Goal: Information Seeking & Learning: Learn about a topic

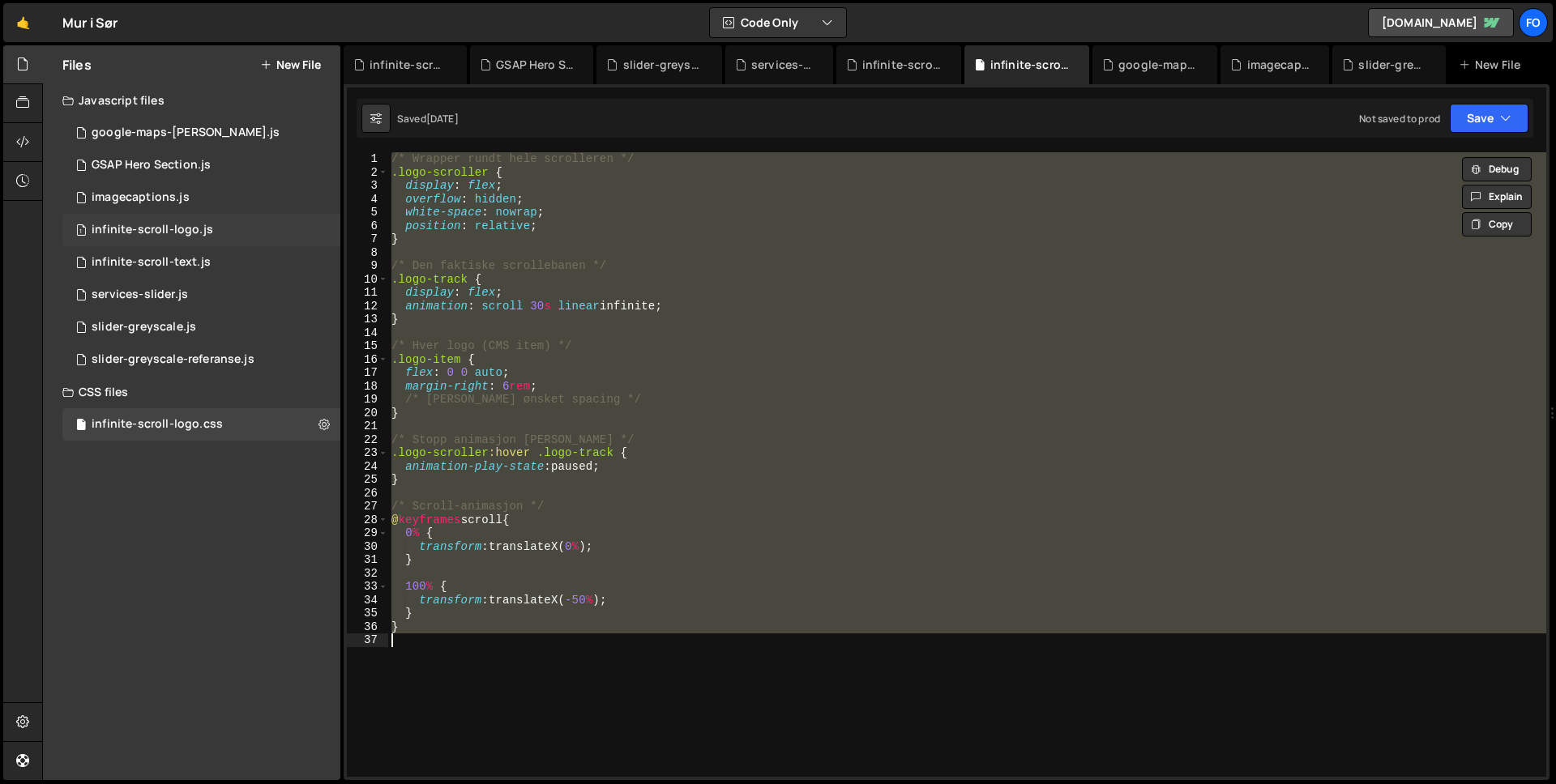
click at [175, 236] on div "infinite-scroll-logo.js" at bounding box center [152, 230] width 122 height 15
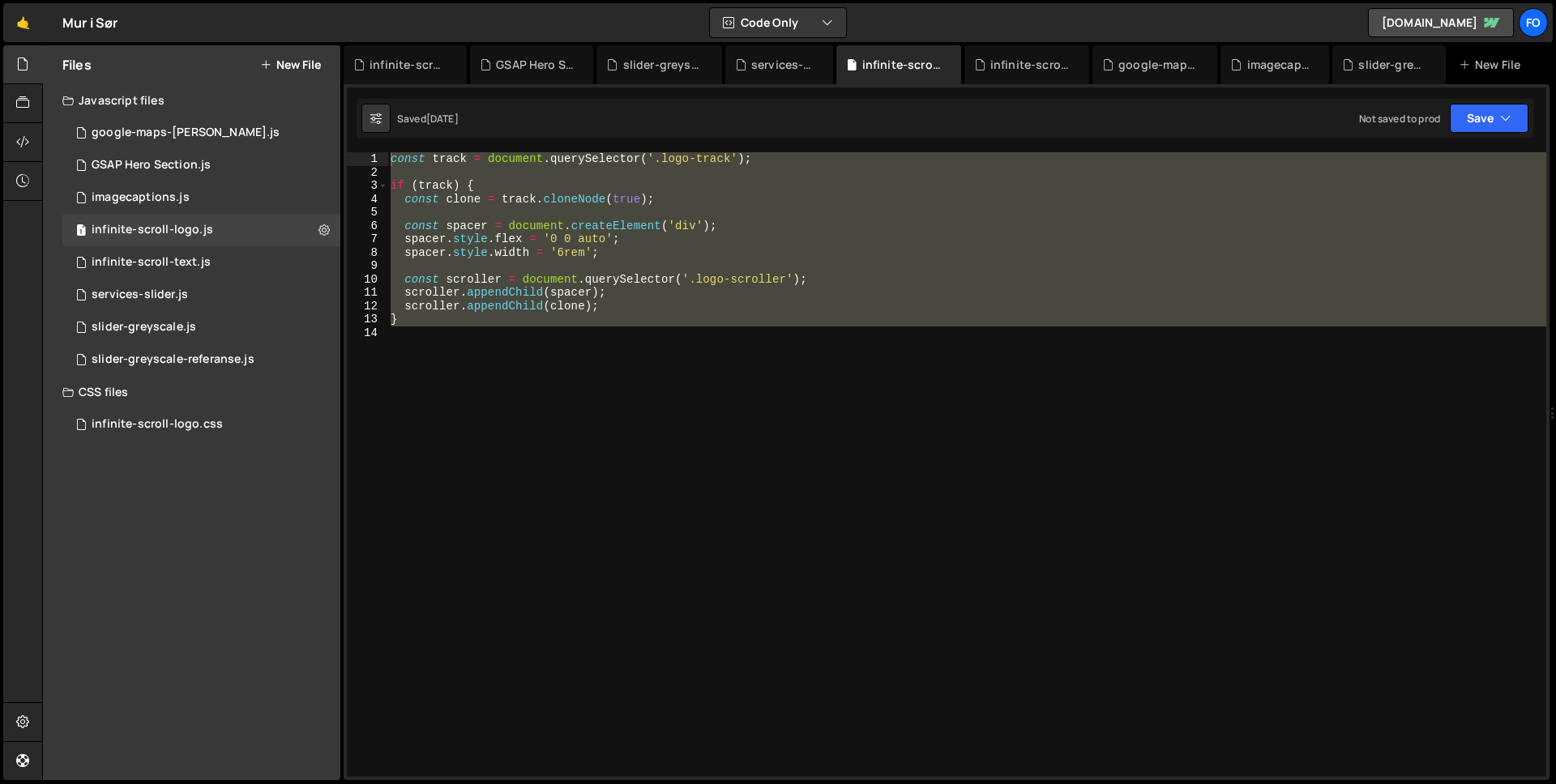
click at [483, 369] on div "const track = document . querySelector ( '.logo-track' ) ; if ( track ) { const…" at bounding box center [967, 464] width 1159 height 625
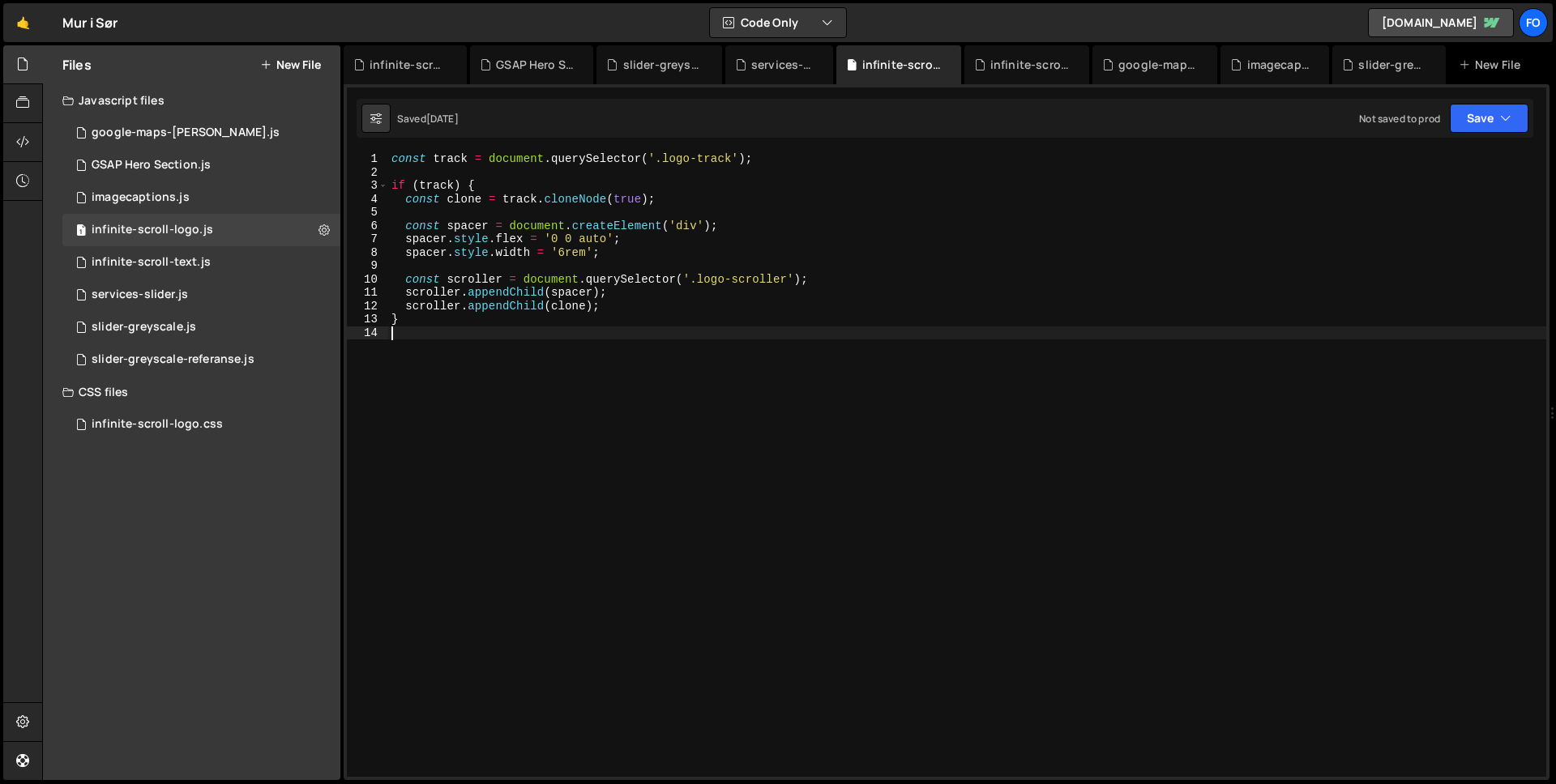
type textarea "}"
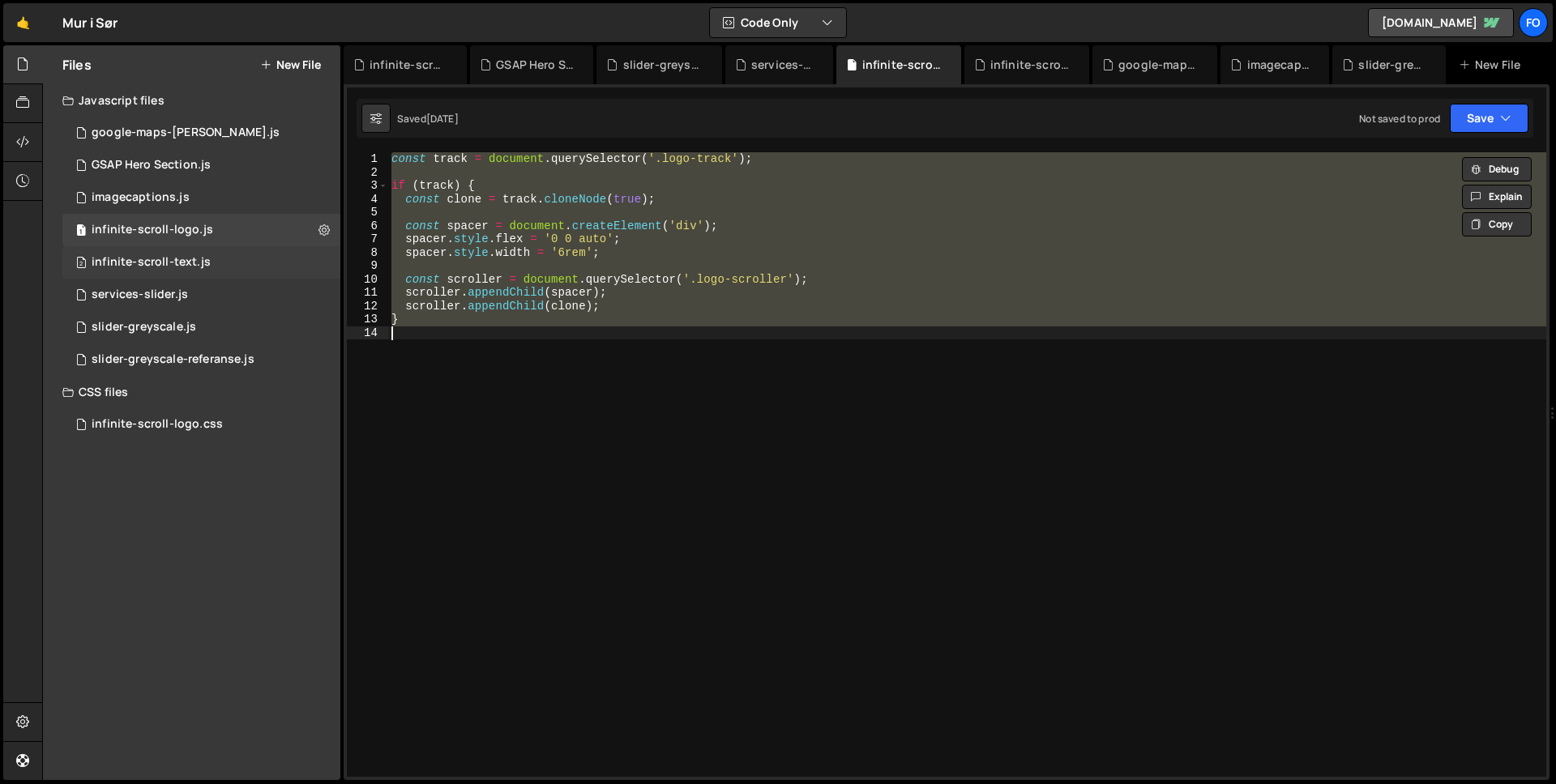
click at [159, 266] on div "infinite-scroll-text.js" at bounding box center [151, 263] width 119 height 15
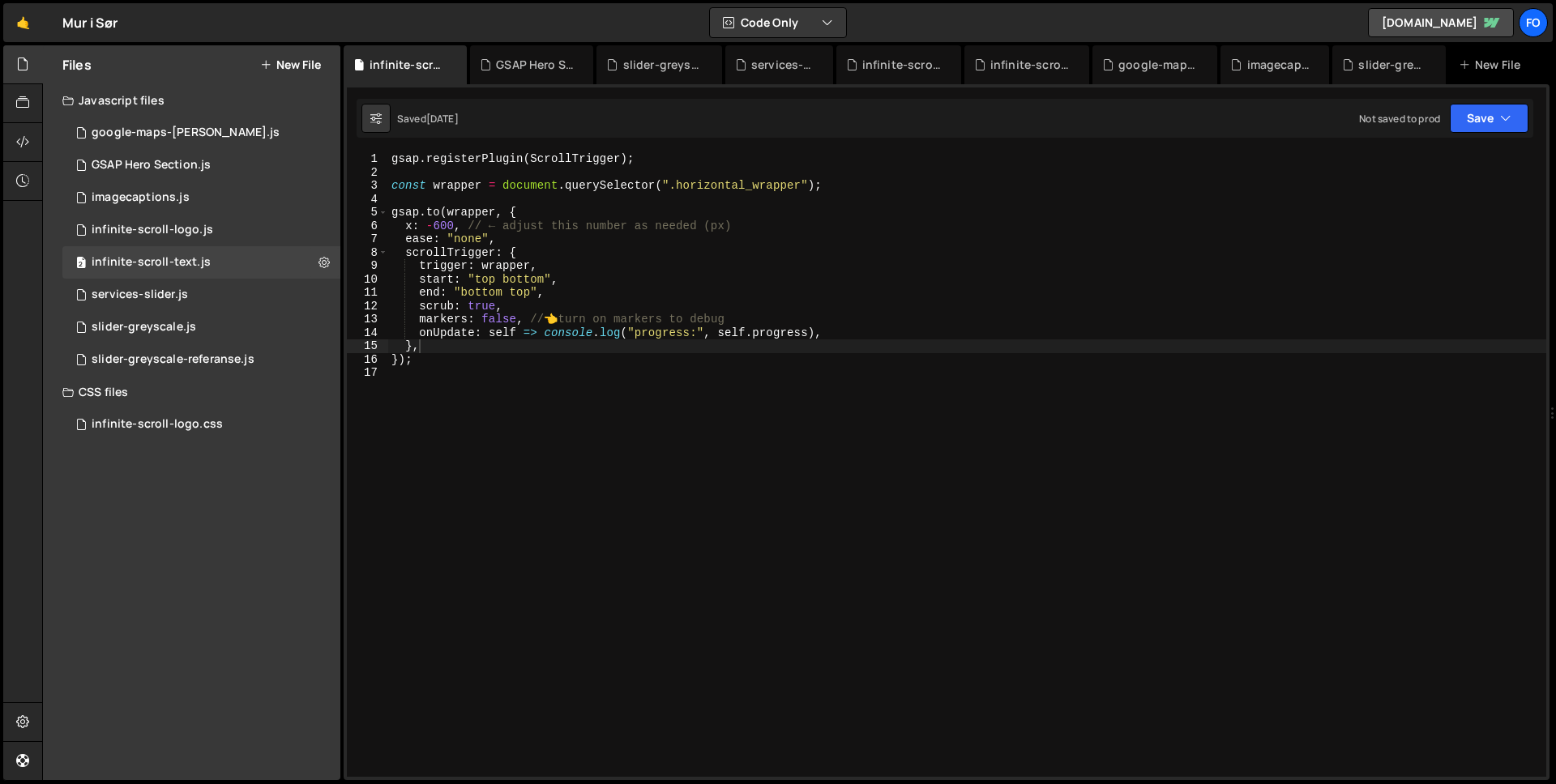
click at [513, 292] on div "gsap . registerPlugin ( ScrollTrigger ) ; const wrapper = document . querySelec…" at bounding box center [967, 477] width 1158 height 651
type textarea "});"
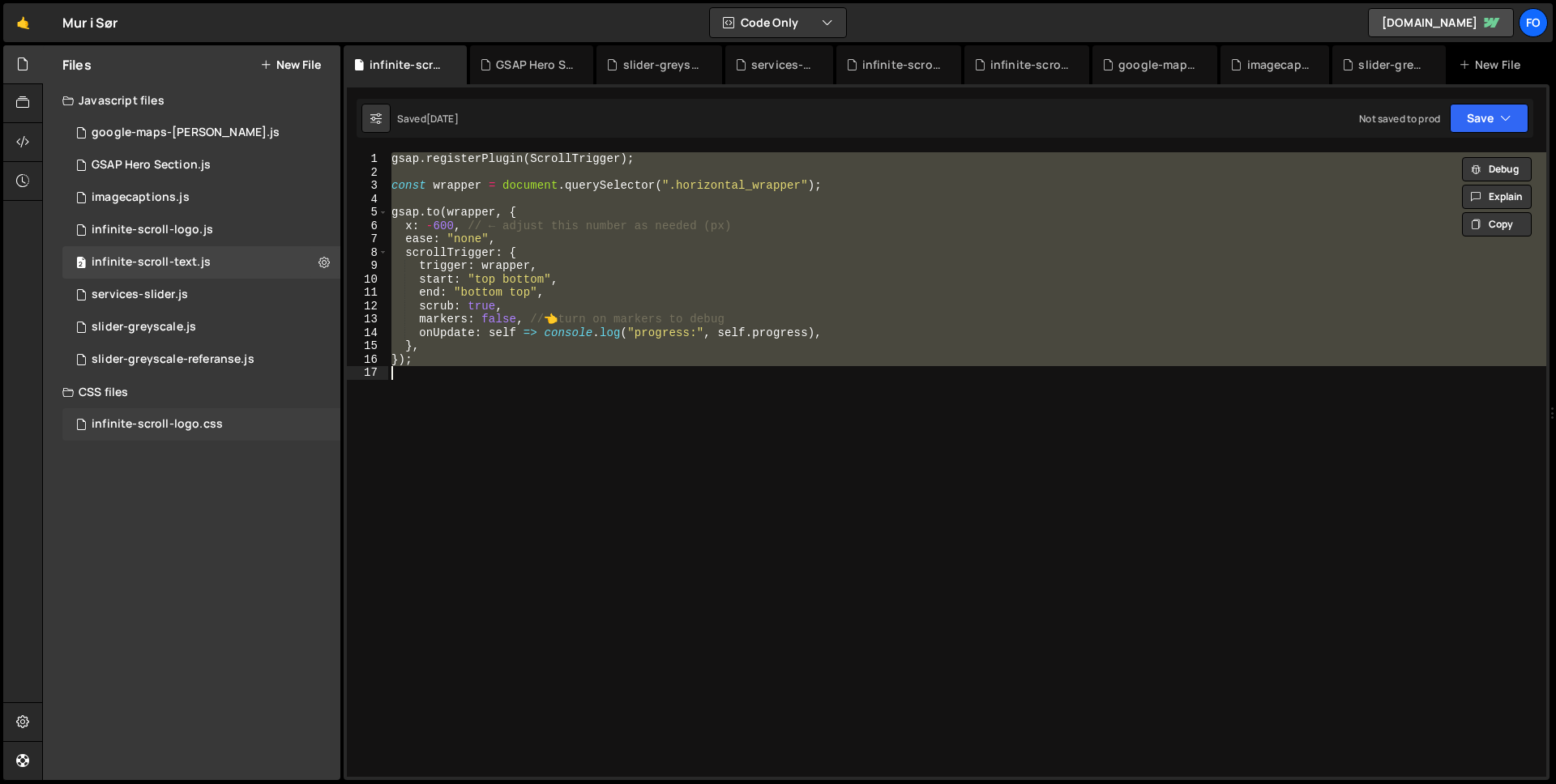
click at [121, 422] on div "infinite-scroll-logo.css" at bounding box center [157, 425] width 131 height 15
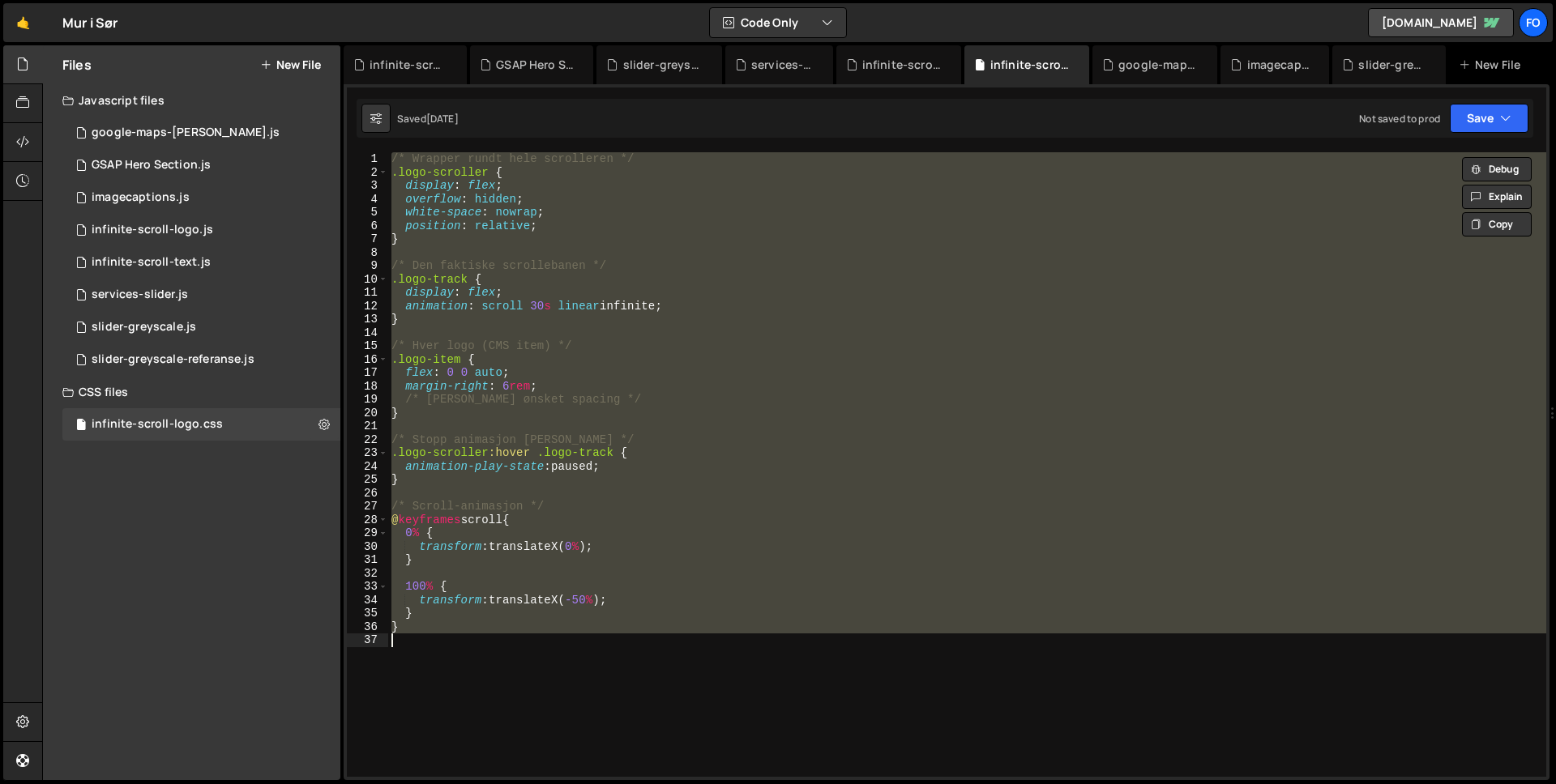
click at [598, 364] on div "/* Wrapper rundt hele scrolleren */ .logo-scroller { display : flex ; overflow …" at bounding box center [967, 464] width 1158 height 625
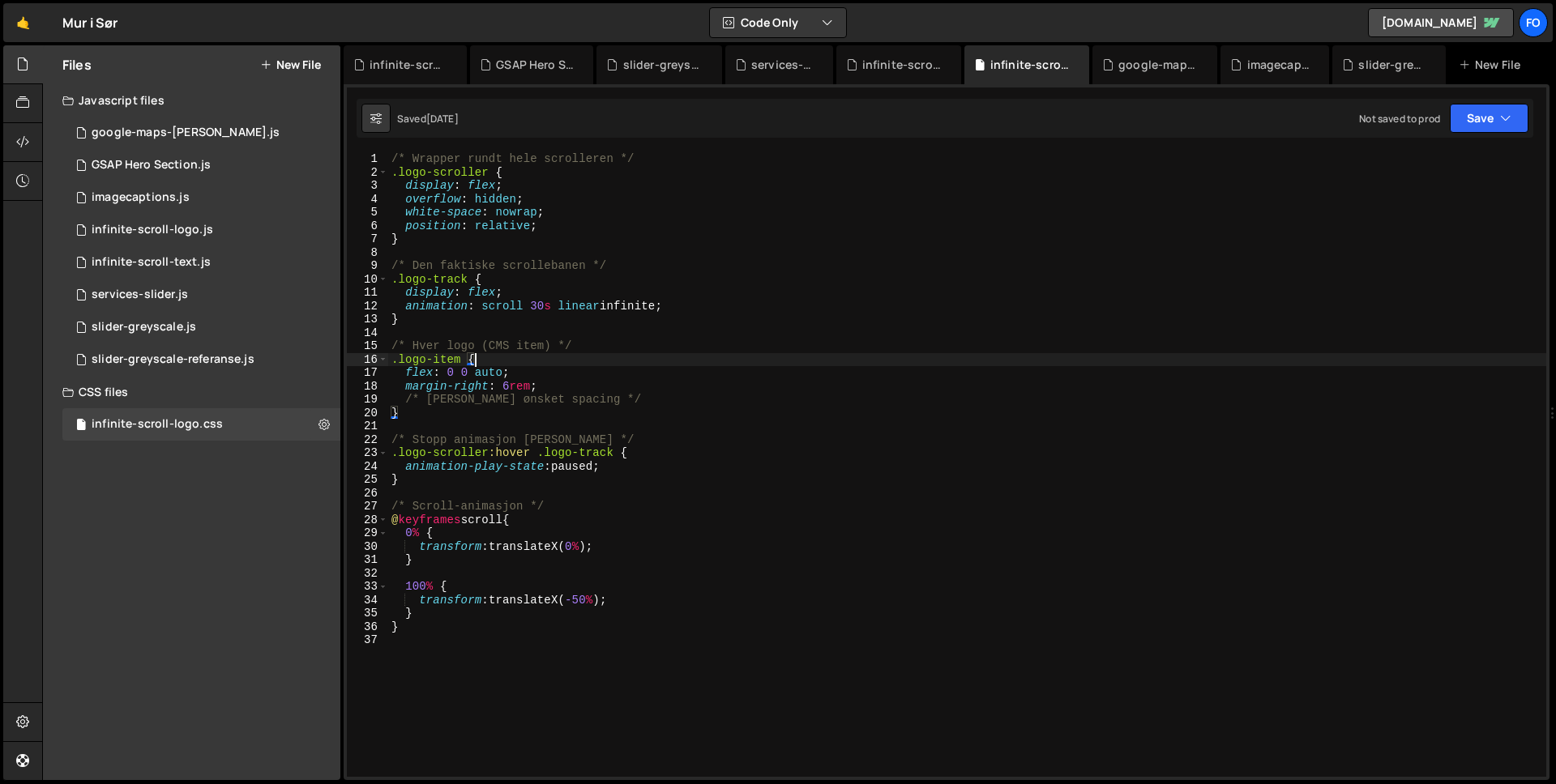
type textarea "}"
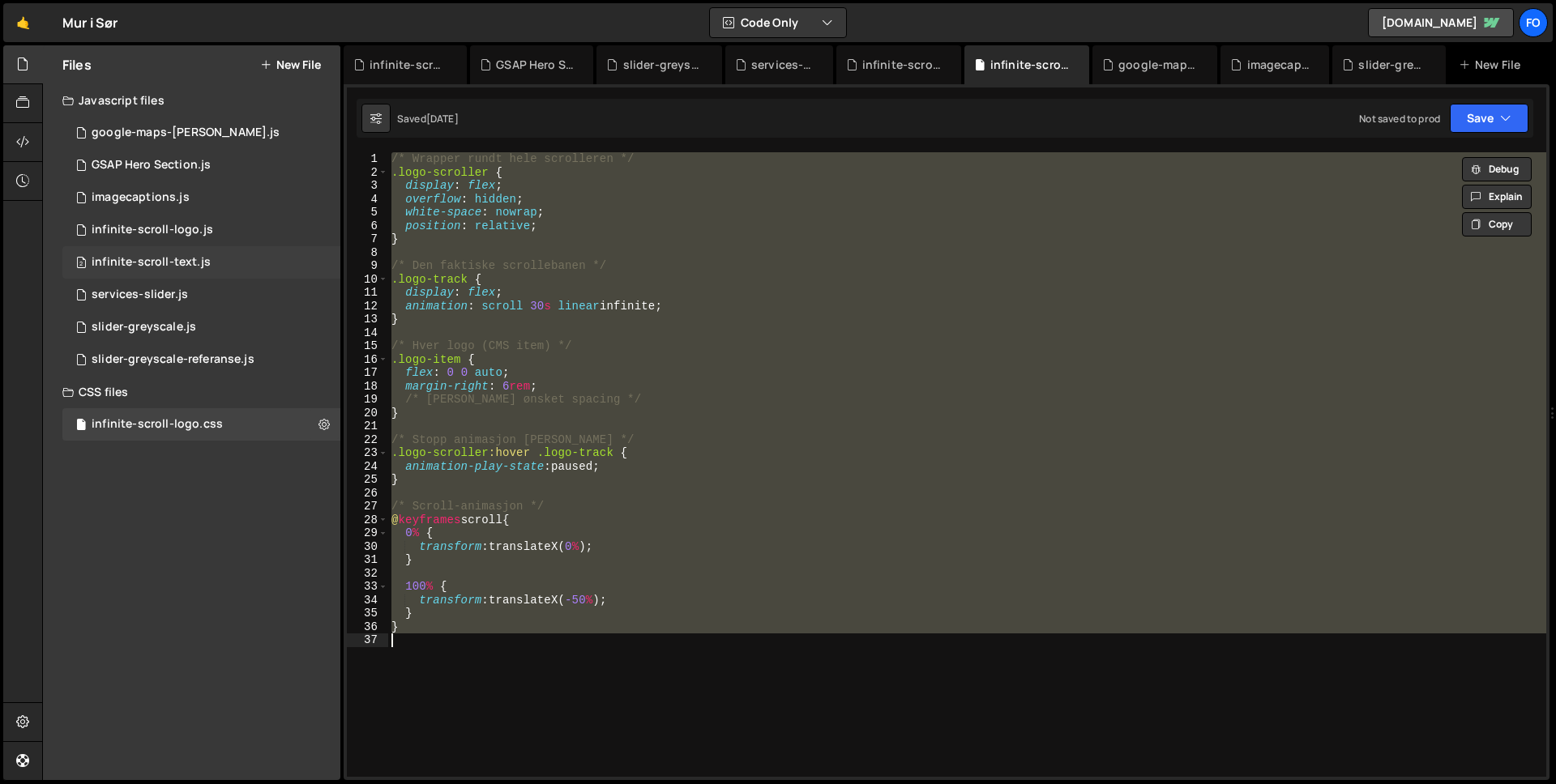
click at [127, 259] on div "infinite-scroll-text.js" at bounding box center [151, 263] width 119 height 15
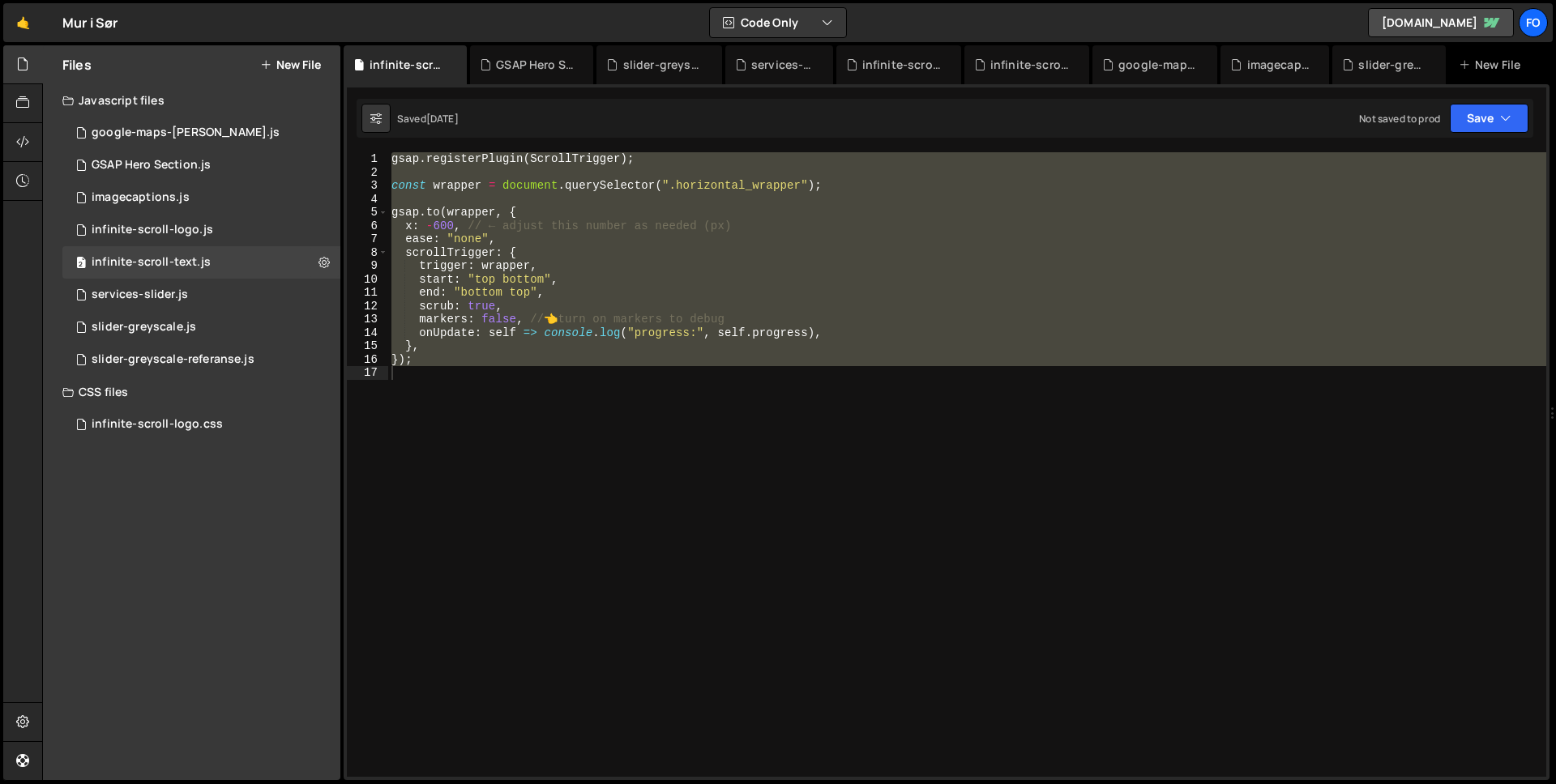
click at [688, 368] on div "gsap . registerPlugin ( ScrollTrigger ) ; const wrapper = document . querySelec…" at bounding box center [967, 464] width 1158 height 625
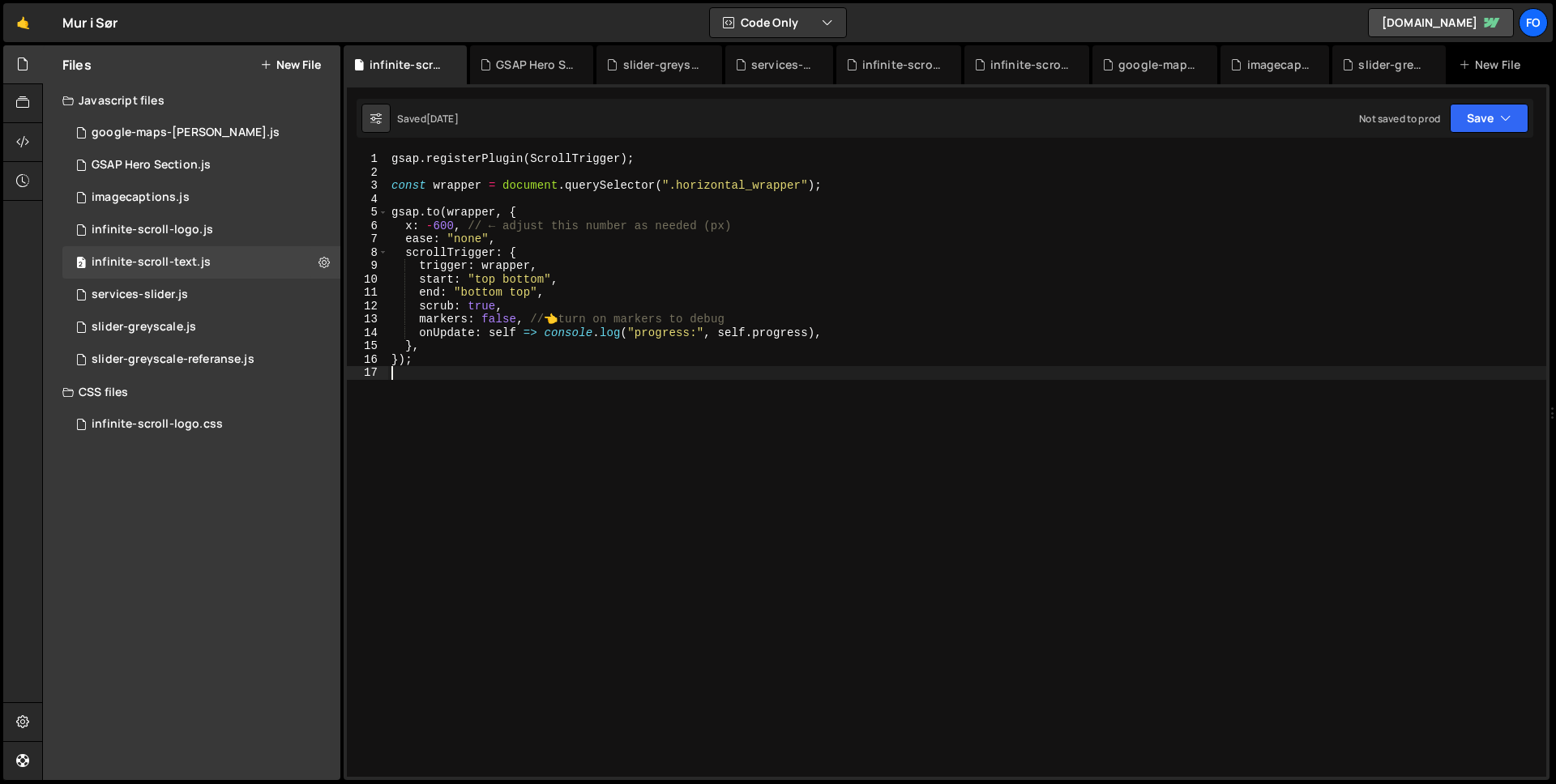
type textarea "});"
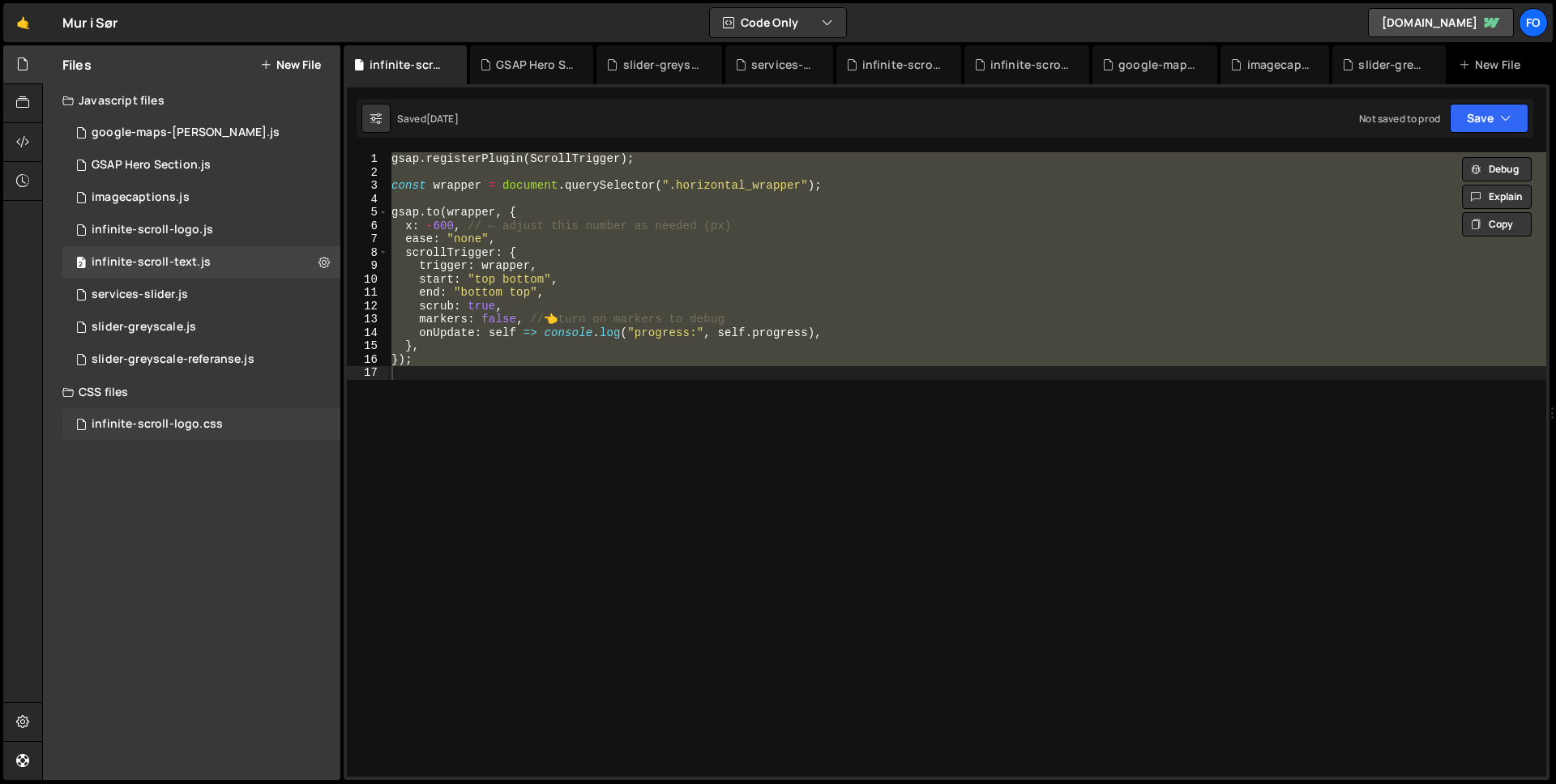
click at [167, 429] on div "infinite-scroll-logo.css" at bounding box center [157, 425] width 131 height 15
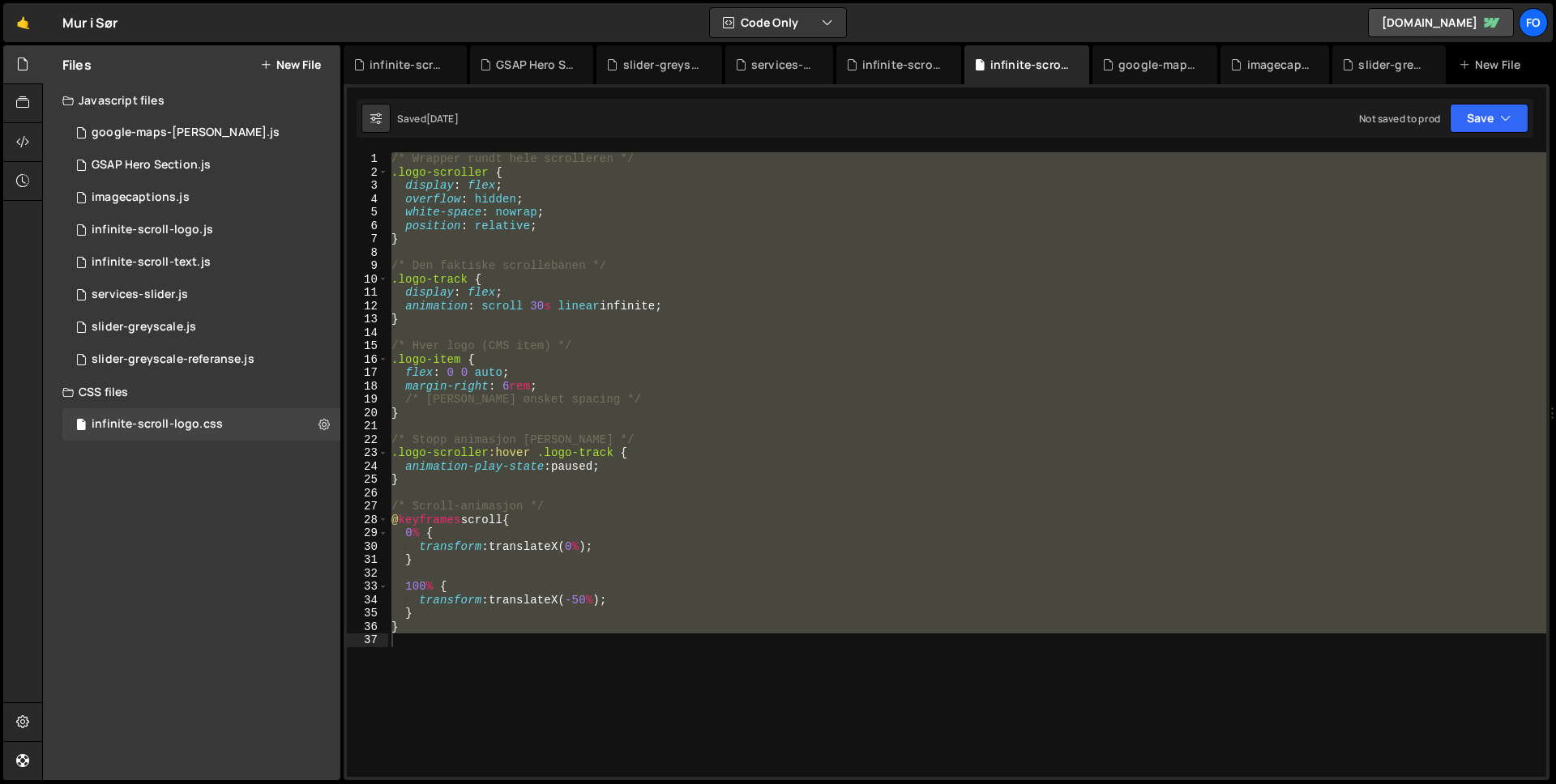
click at [592, 368] on div "/* Wrapper rundt hele scrolleren */ .logo-scroller { display : flex ; overflow …" at bounding box center [967, 464] width 1158 height 625
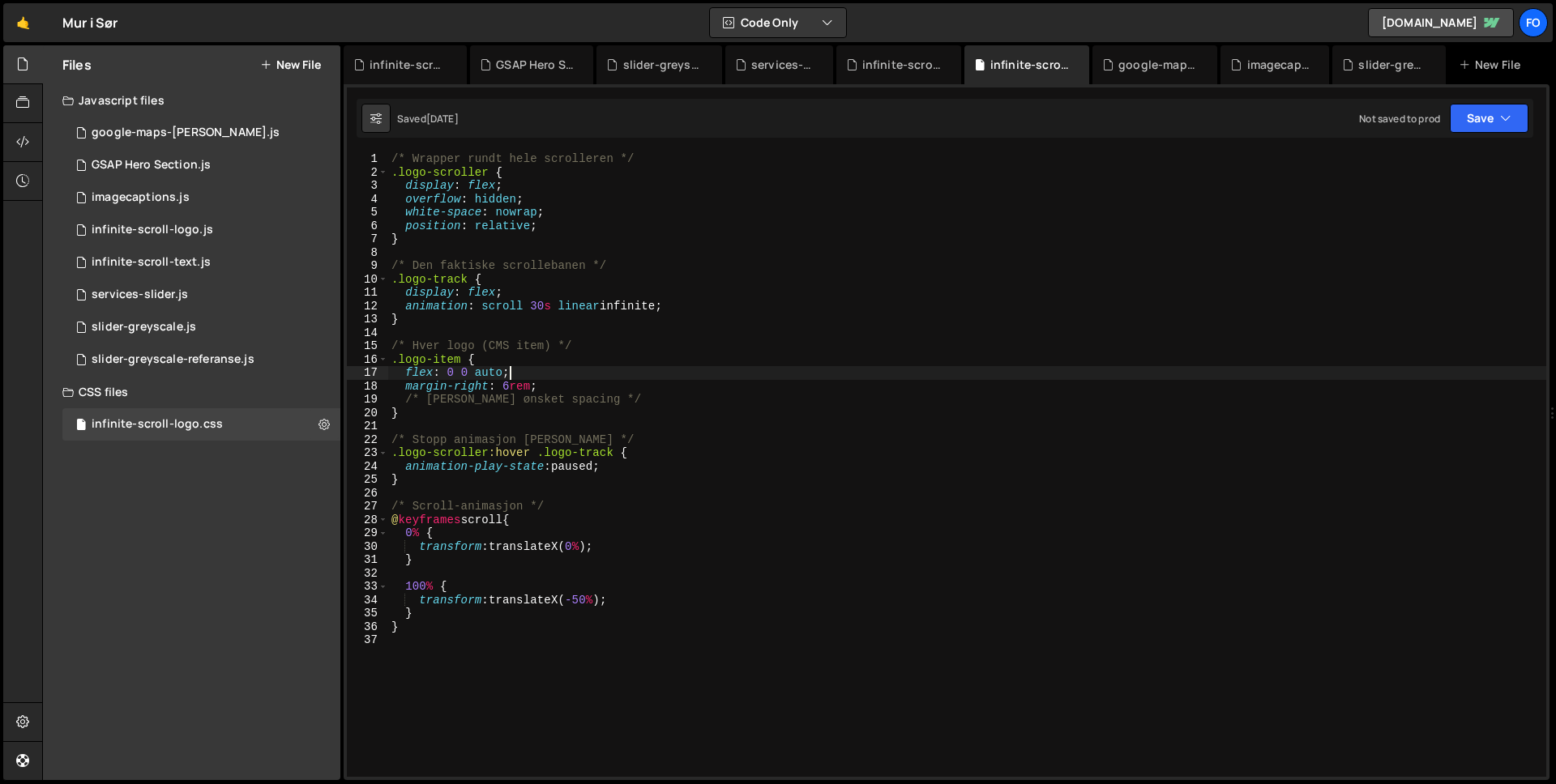
type textarea "}"
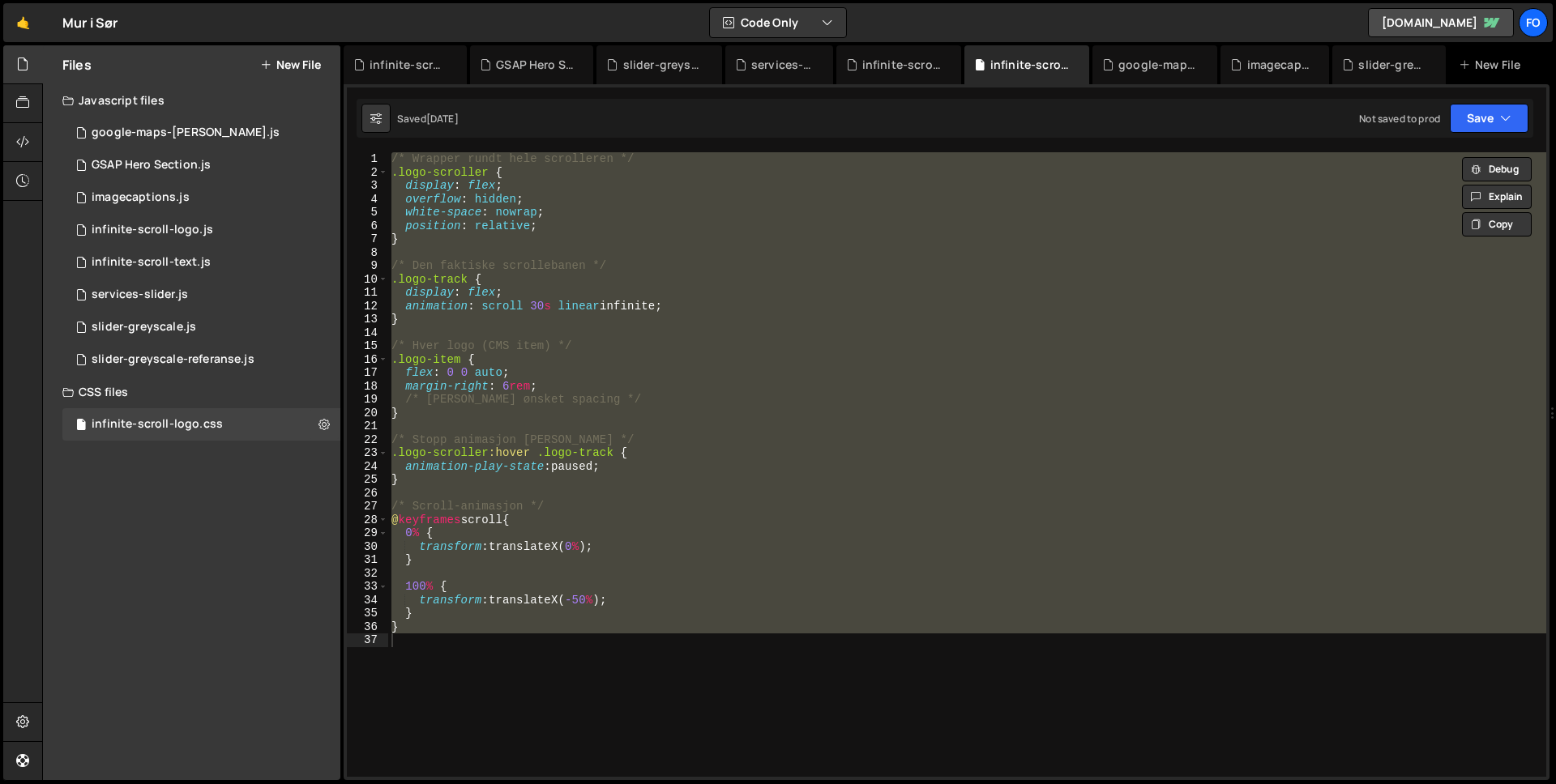
click at [79, 68] on h2 "Files" at bounding box center [77, 64] width 29 height 18
click at [769, 15] on button "Code Only" at bounding box center [778, 22] width 137 height 29
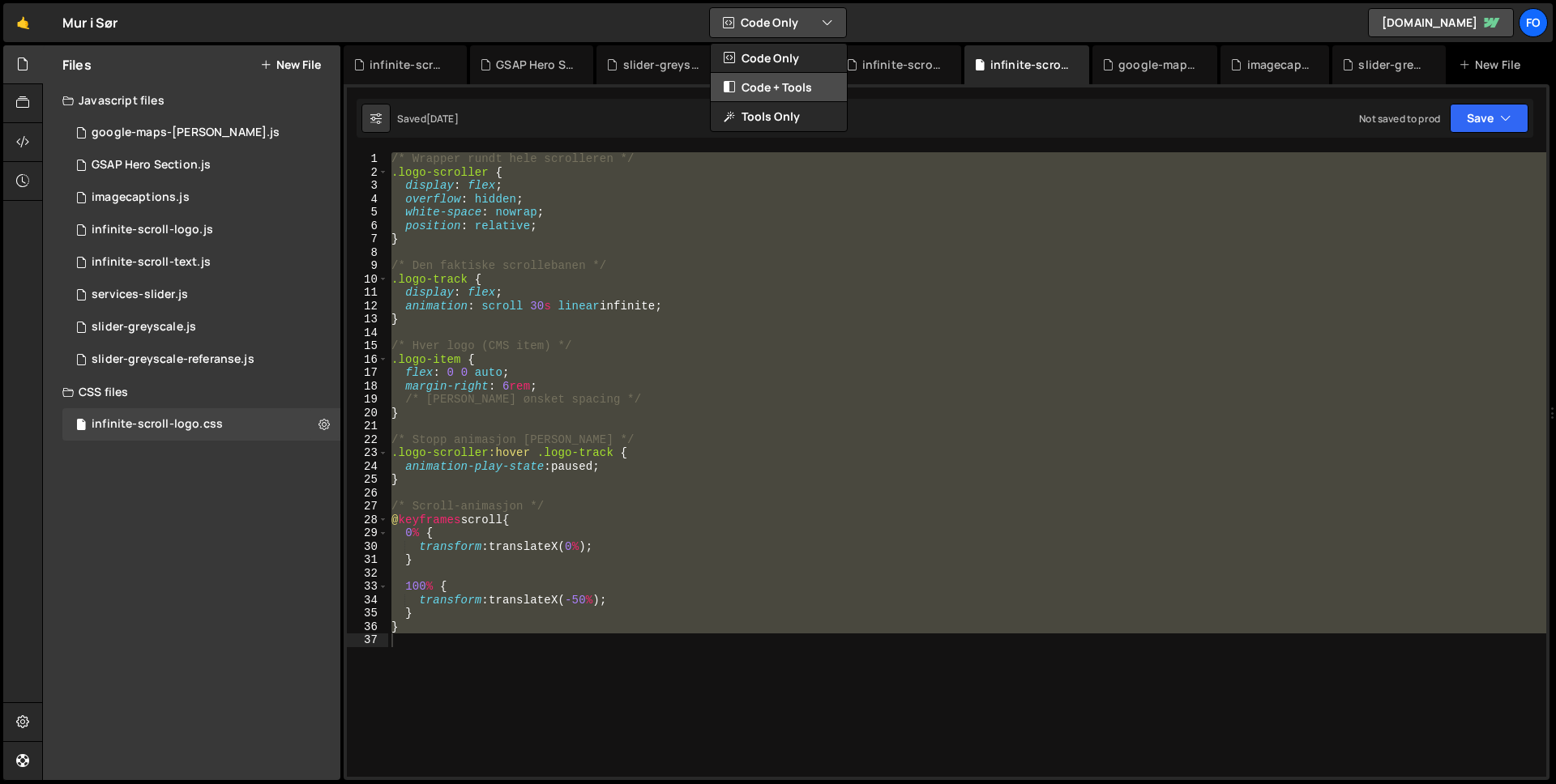
click at [799, 93] on button "Code + Tools" at bounding box center [779, 87] width 137 height 29
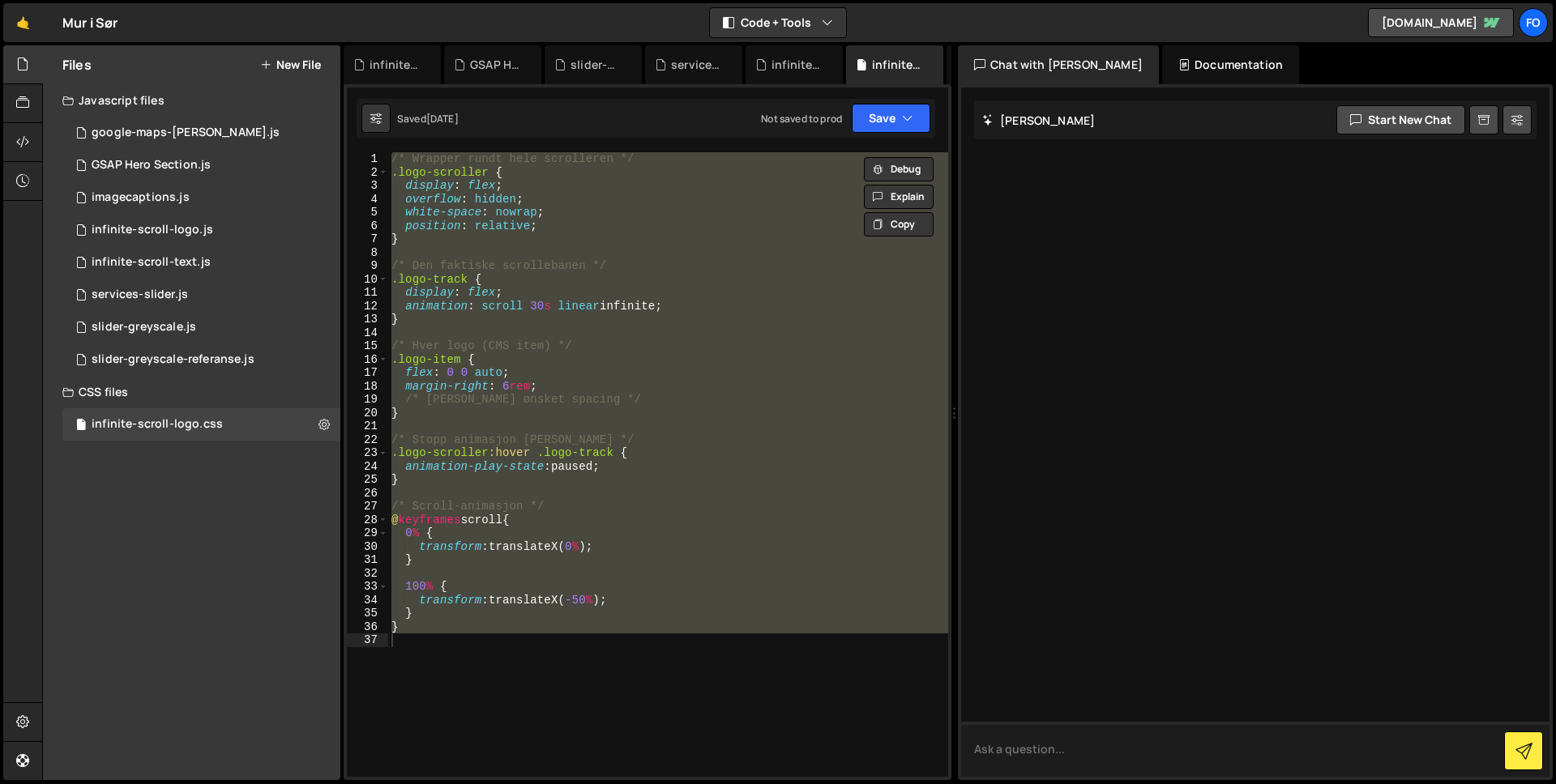
click at [1010, 749] on textarea at bounding box center [1256, 749] width 589 height 55
type textarea "How do i search all my codes?"
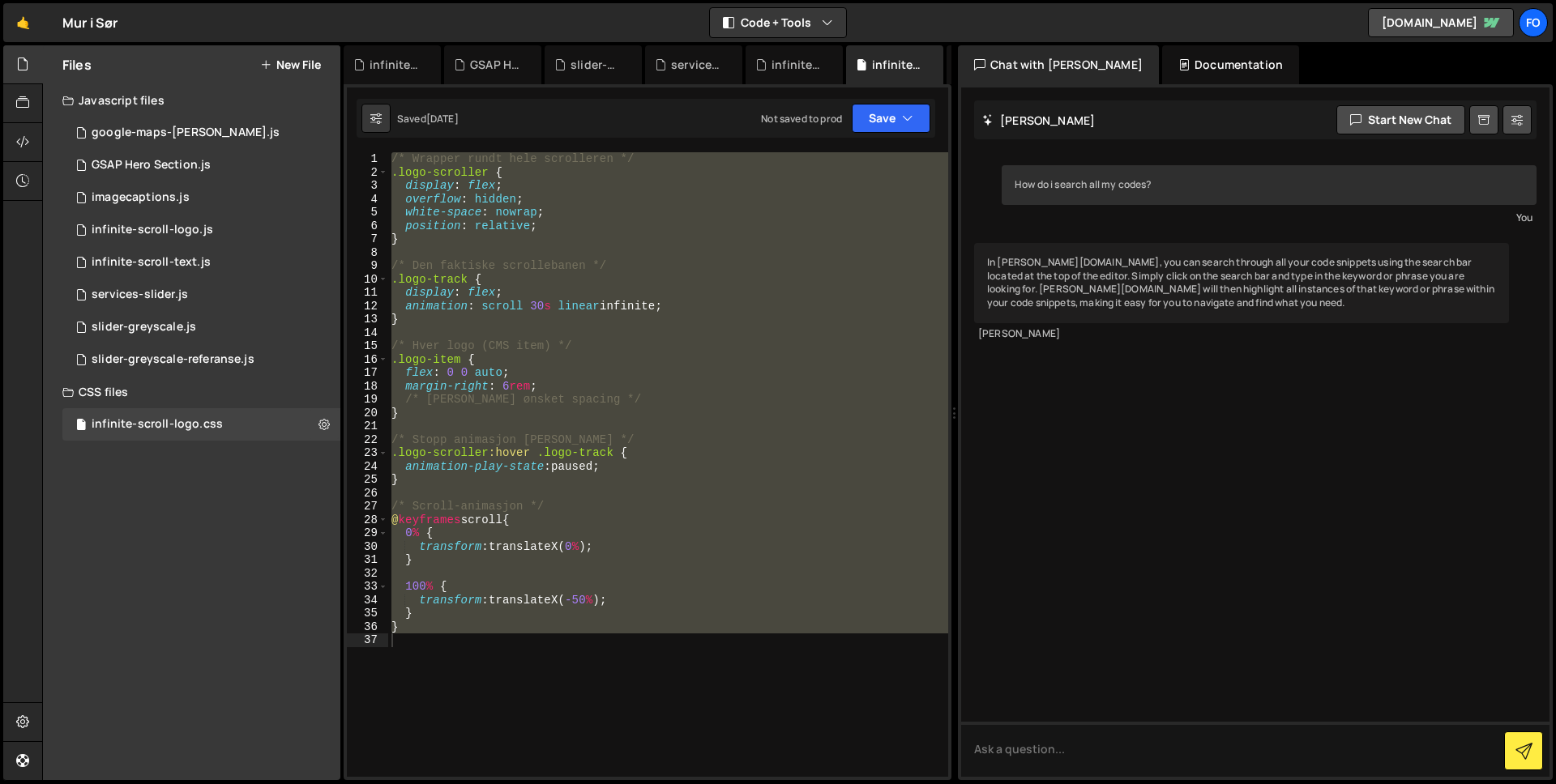
click at [715, 126] on div "Saved [DATE] Not saved to prod Upgrade to Edit Save Save to Staging S Saved [DA…" at bounding box center [646, 118] width 579 height 39
click at [433, 118] on div "[DATE]" at bounding box center [442, 119] width 33 height 14
click at [370, 117] on icon at bounding box center [375, 118] width 11 height 16
select select "editor"
select select "ace/theme/monokai"
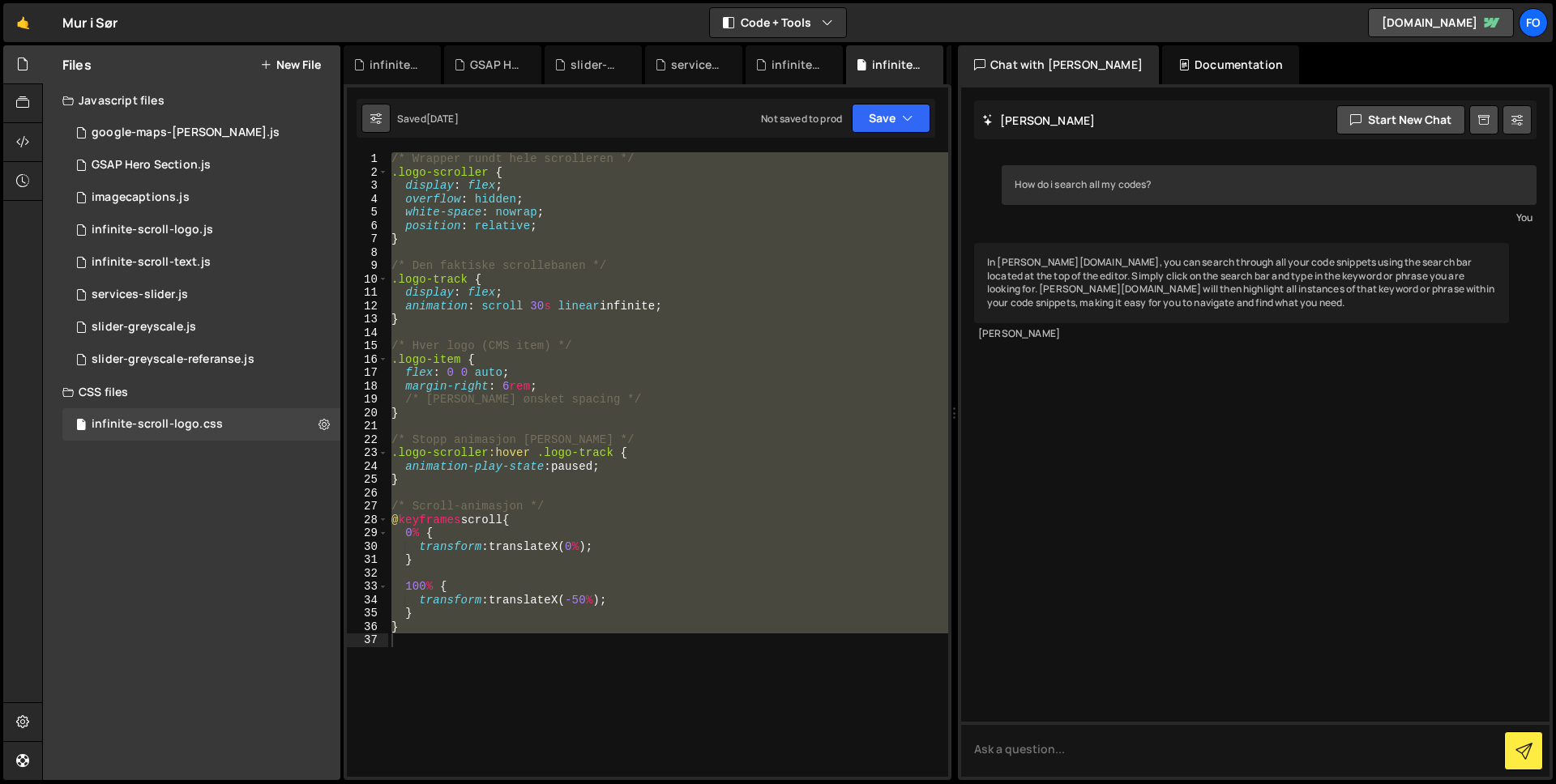
type input "14"
checkbox input "true"
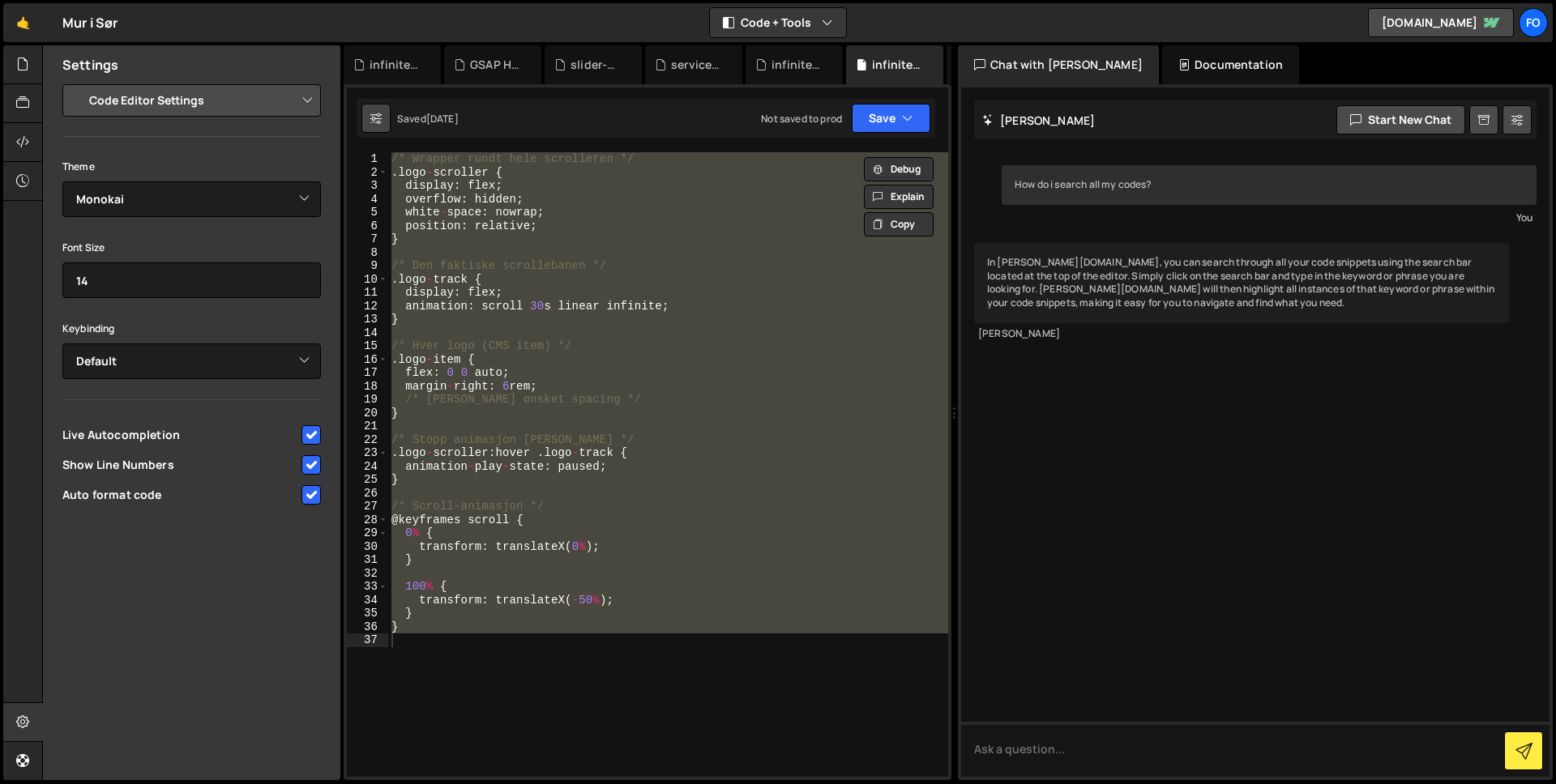
click at [370, 117] on icon at bounding box center [375, 118] width 11 height 16
click at [18, 63] on icon at bounding box center [22, 64] width 13 height 18
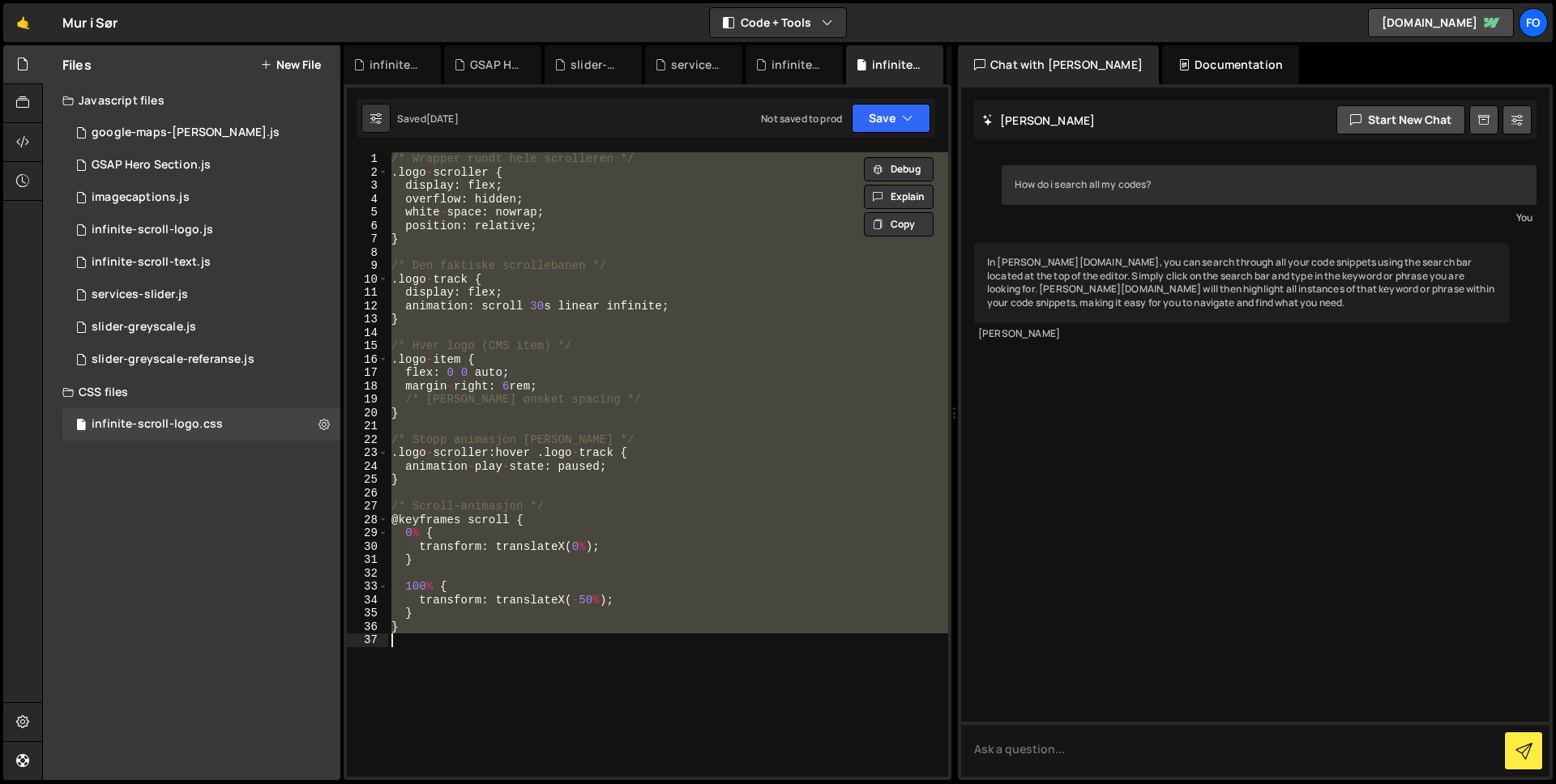
click at [532, 327] on div "/* Wrapper rundt hele scrolleren */ . logo - scroller { display : flex ; overfl…" at bounding box center [669, 464] width 560 height 625
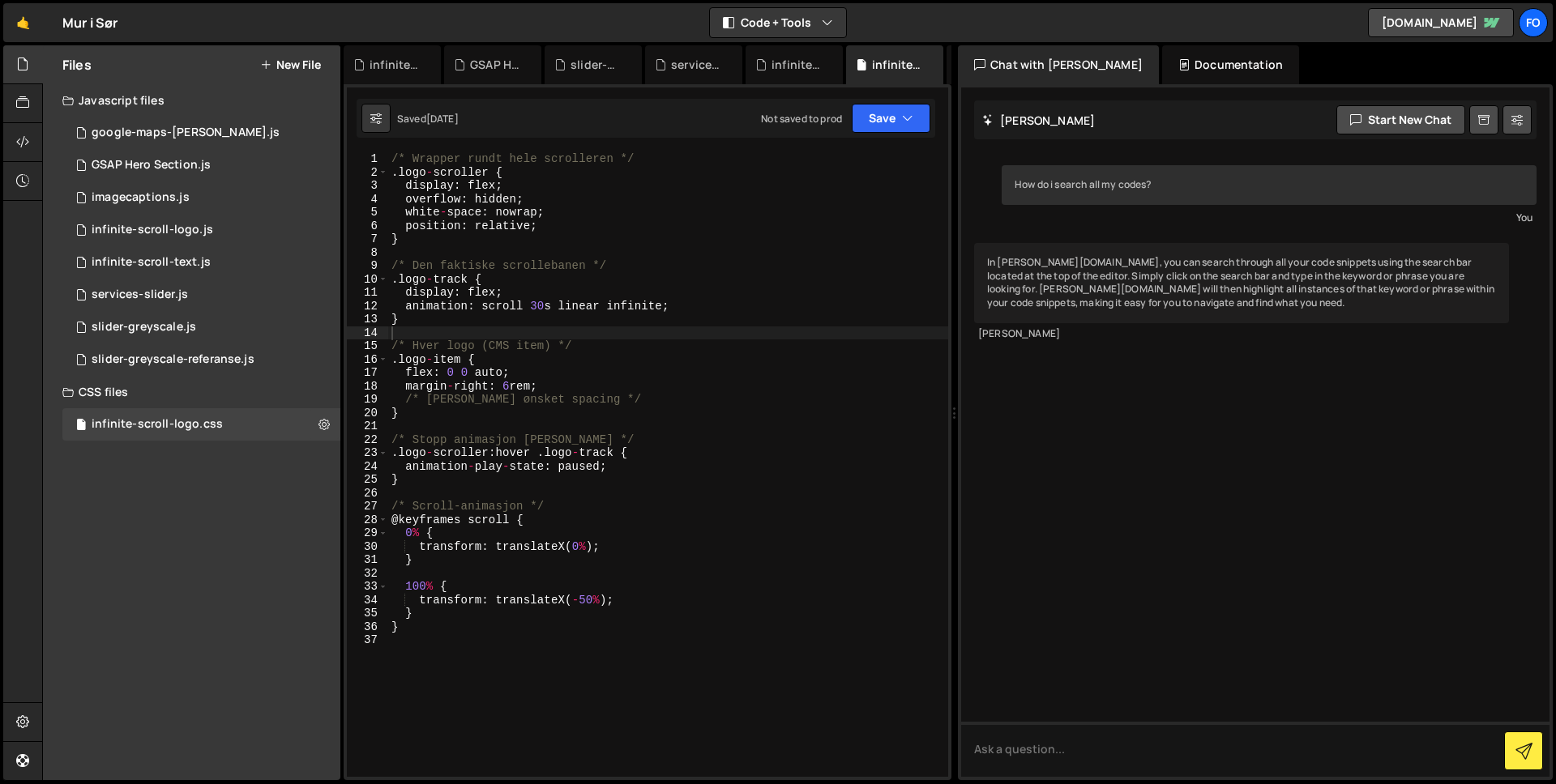
click at [108, 97] on div "Javascript files" at bounding box center [192, 100] width 298 height 33
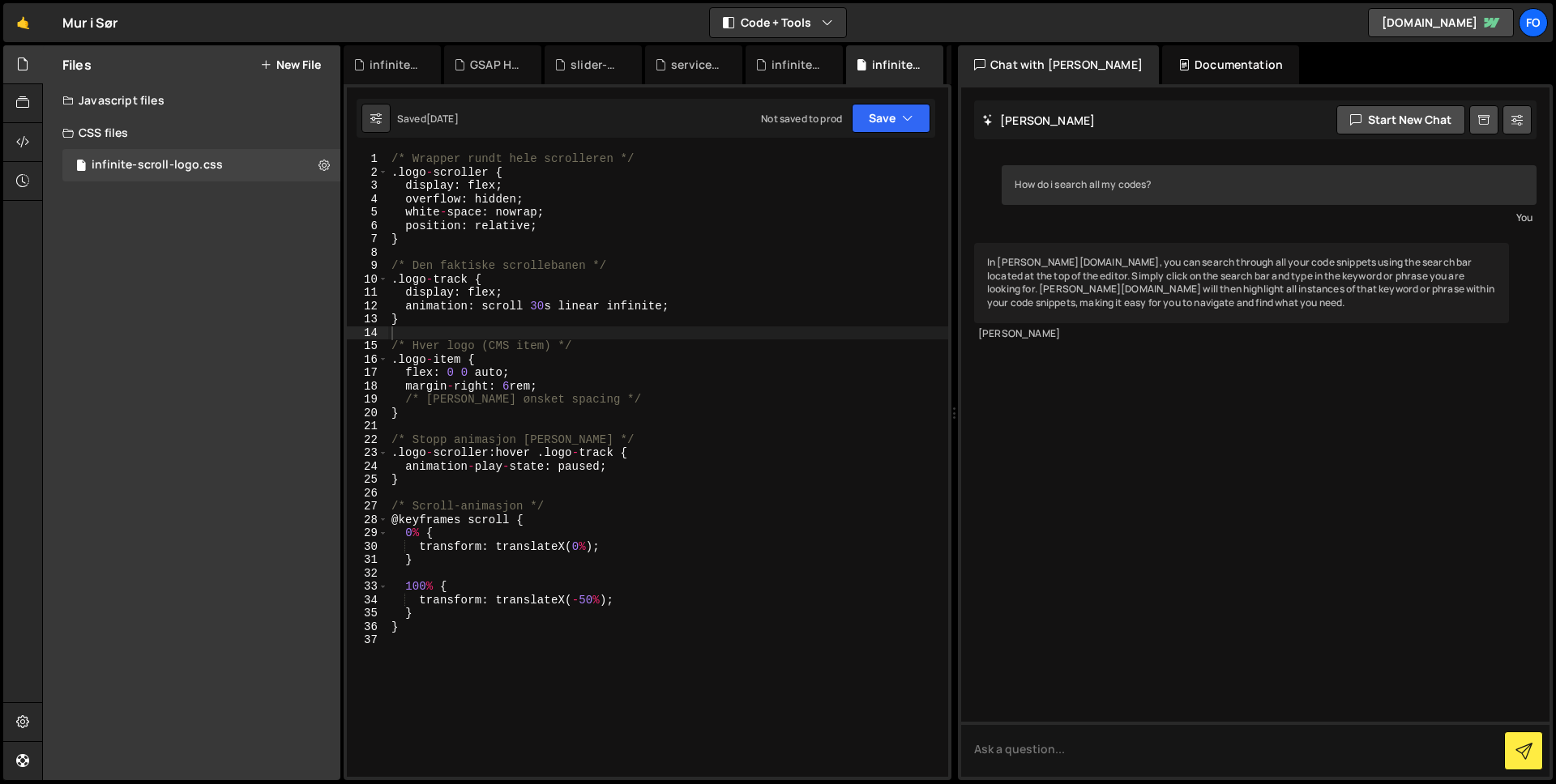
click at [108, 97] on div "Javascript files" at bounding box center [192, 100] width 298 height 33
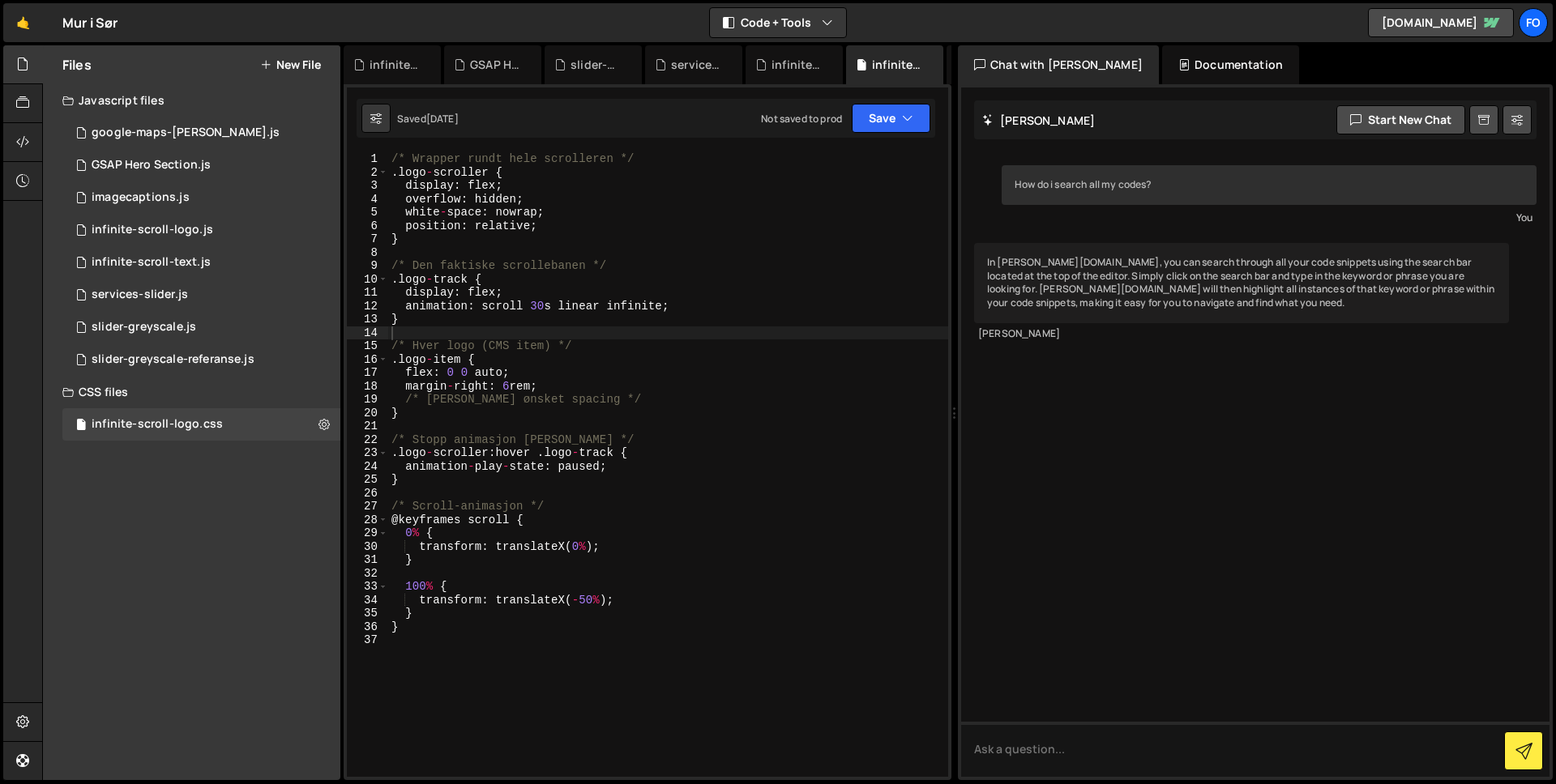
click at [84, 66] on h2 "Files" at bounding box center [77, 64] width 29 height 18
click at [1412, 18] on link "[DOMAIN_NAME]" at bounding box center [1441, 22] width 146 height 29
click at [1536, 31] on div "Fo" at bounding box center [1533, 22] width 29 height 29
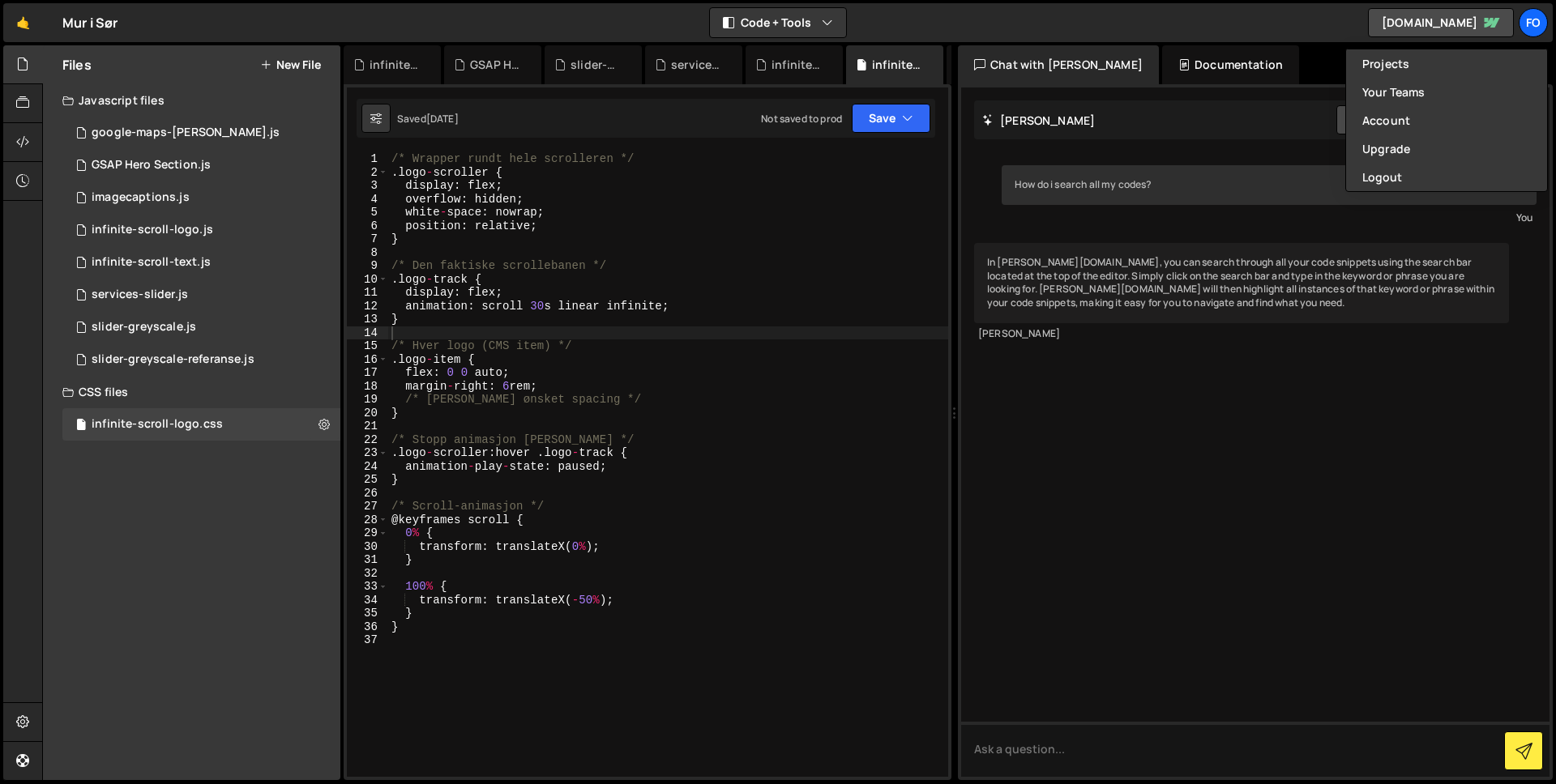
type textarea ".logo-scroller {"
click at [755, 176] on div "/* Wrapper rundt hele scrolleren */ . logo - scroller { display : flex ; overfl…" at bounding box center [669, 477] width 560 height 651
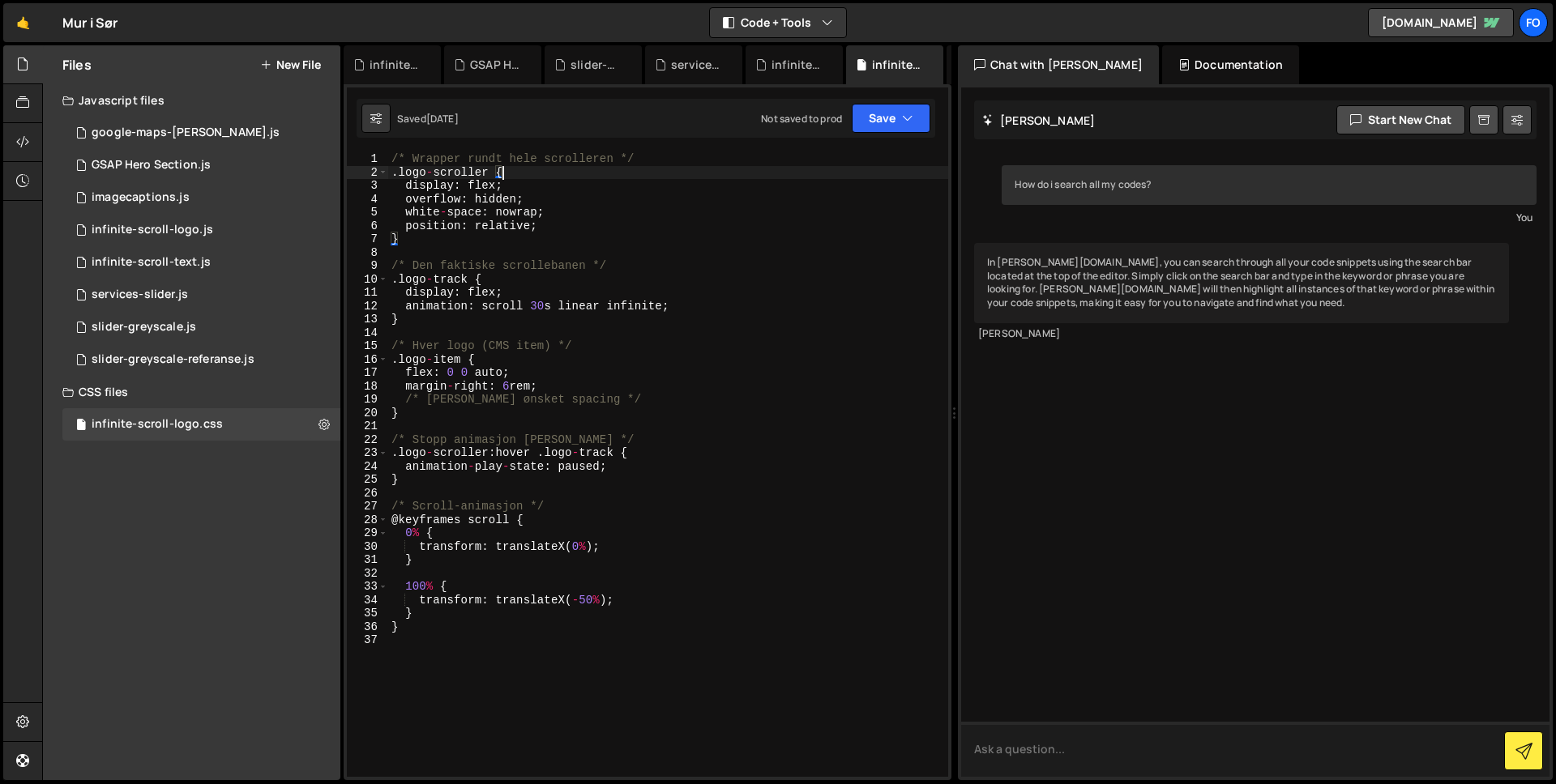
click at [1011, 746] on textarea at bounding box center [1256, 749] width 589 height 55
type textarea "There is no search bar"
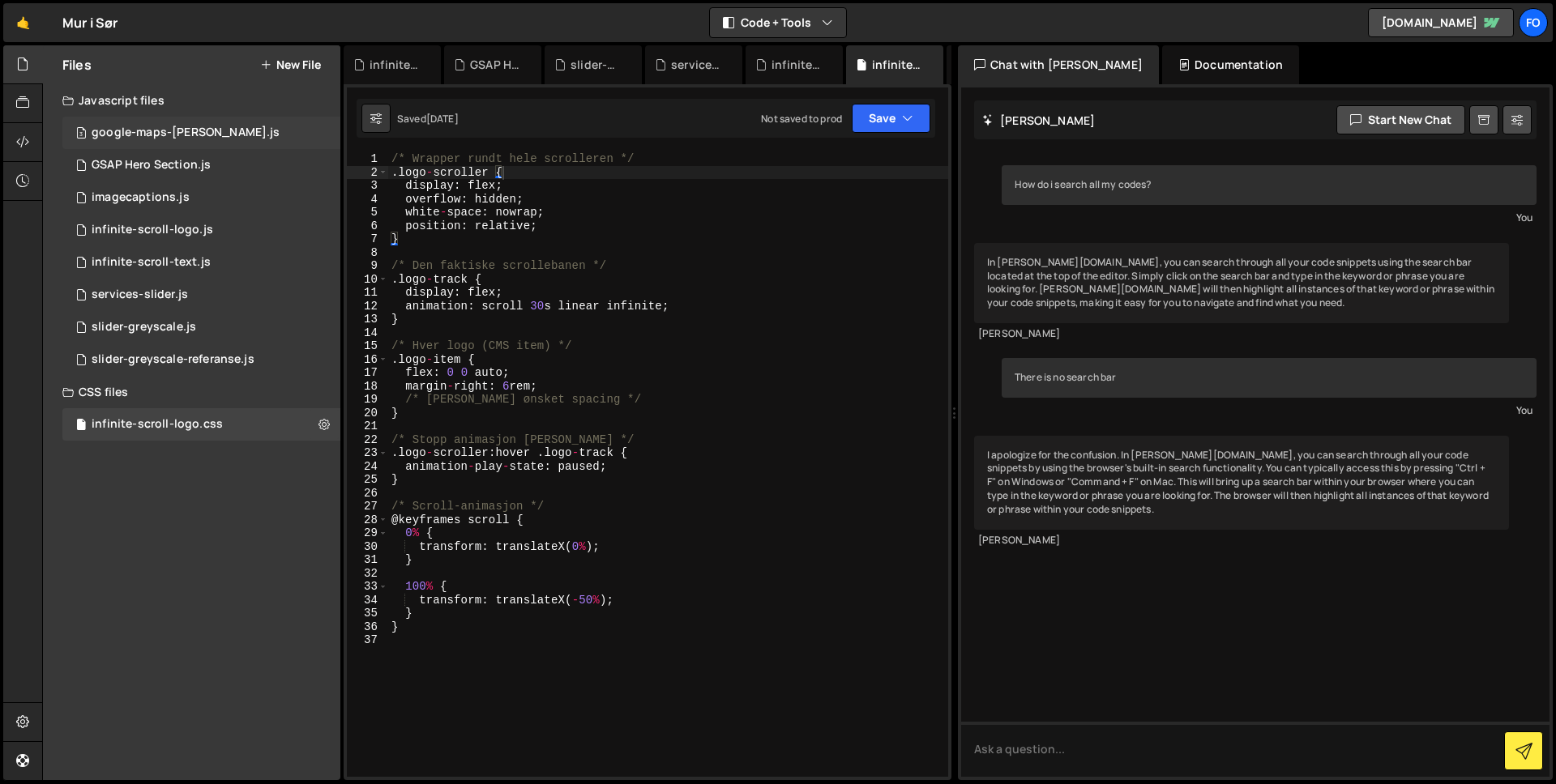
click at [137, 128] on div "google-maps-[PERSON_NAME].js" at bounding box center [185, 133] width 188 height 15
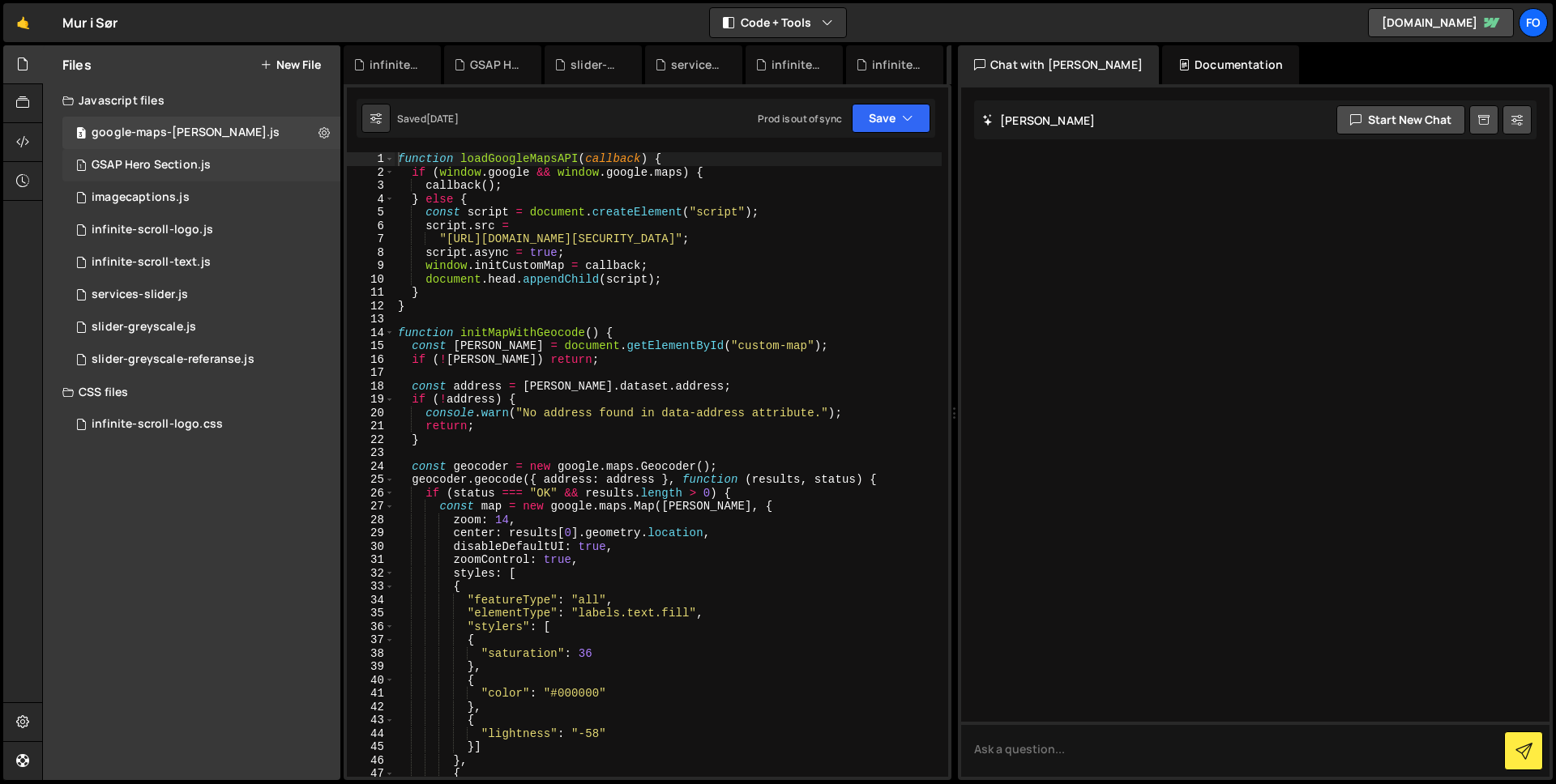
click at [169, 165] on div "GSAP Hero Section.js" at bounding box center [151, 165] width 119 height 15
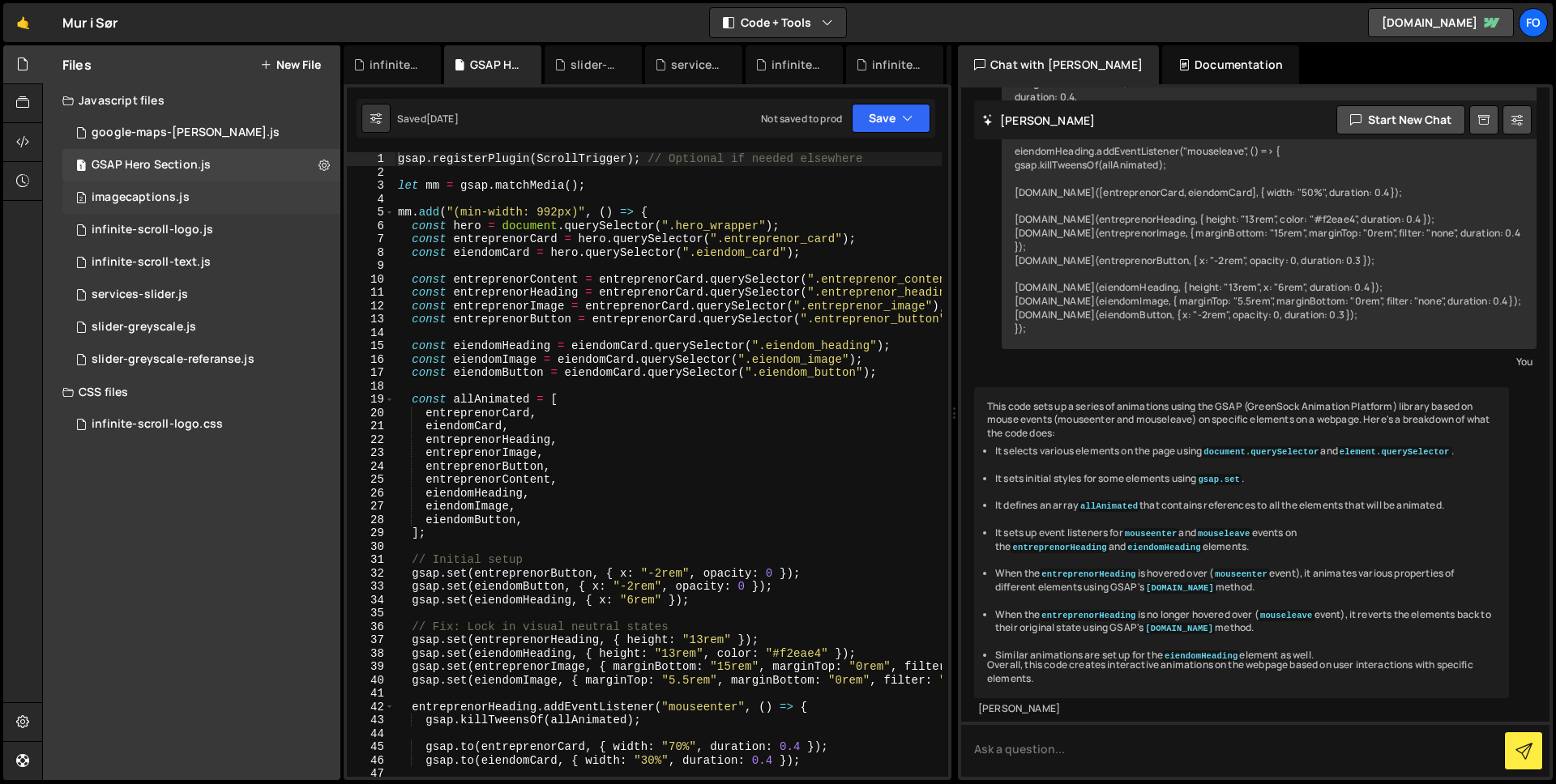
click at [171, 196] on div "imagecaptions.js" at bounding box center [140, 197] width 98 height 15
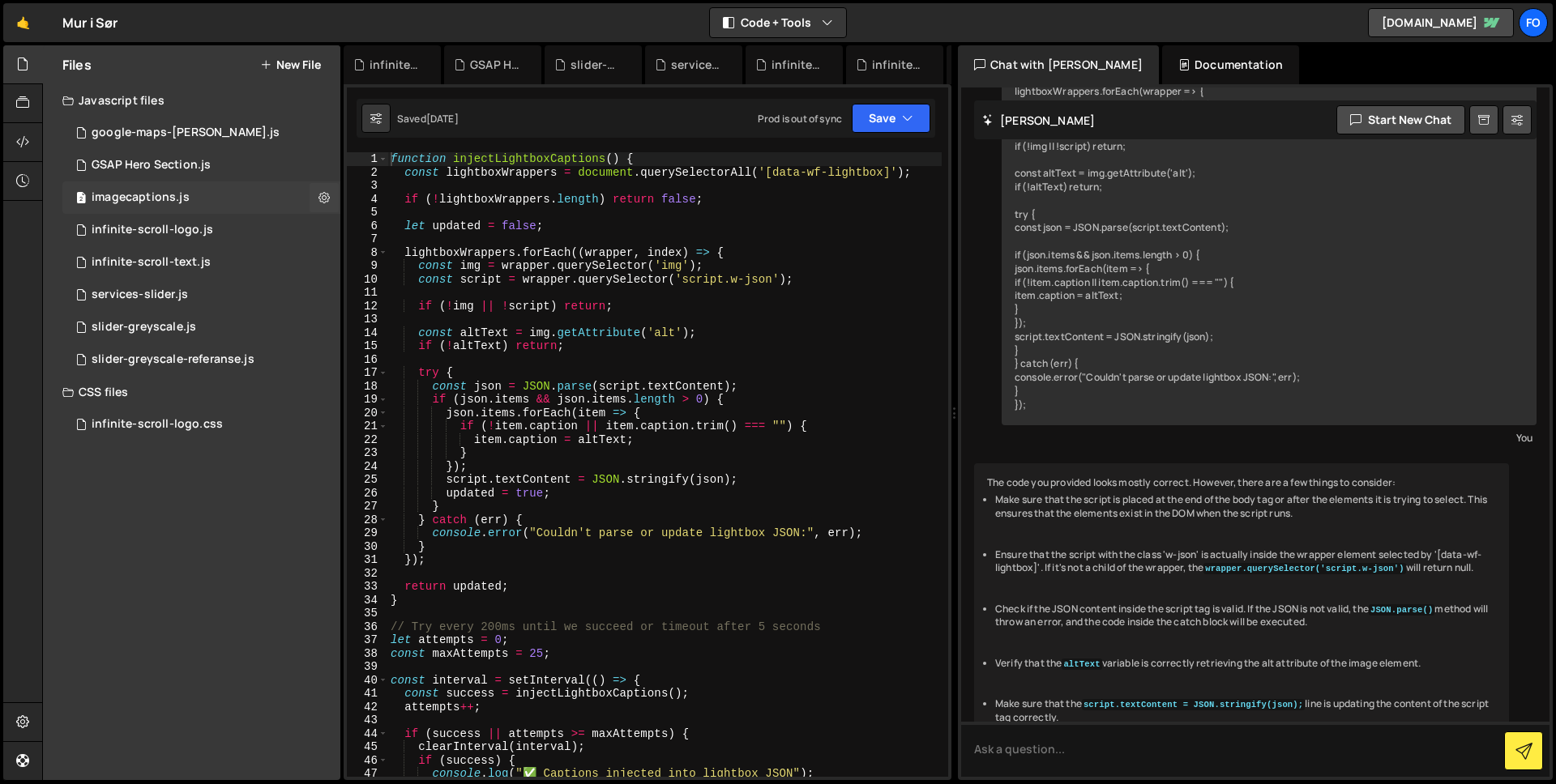
scroll to position [238, 0]
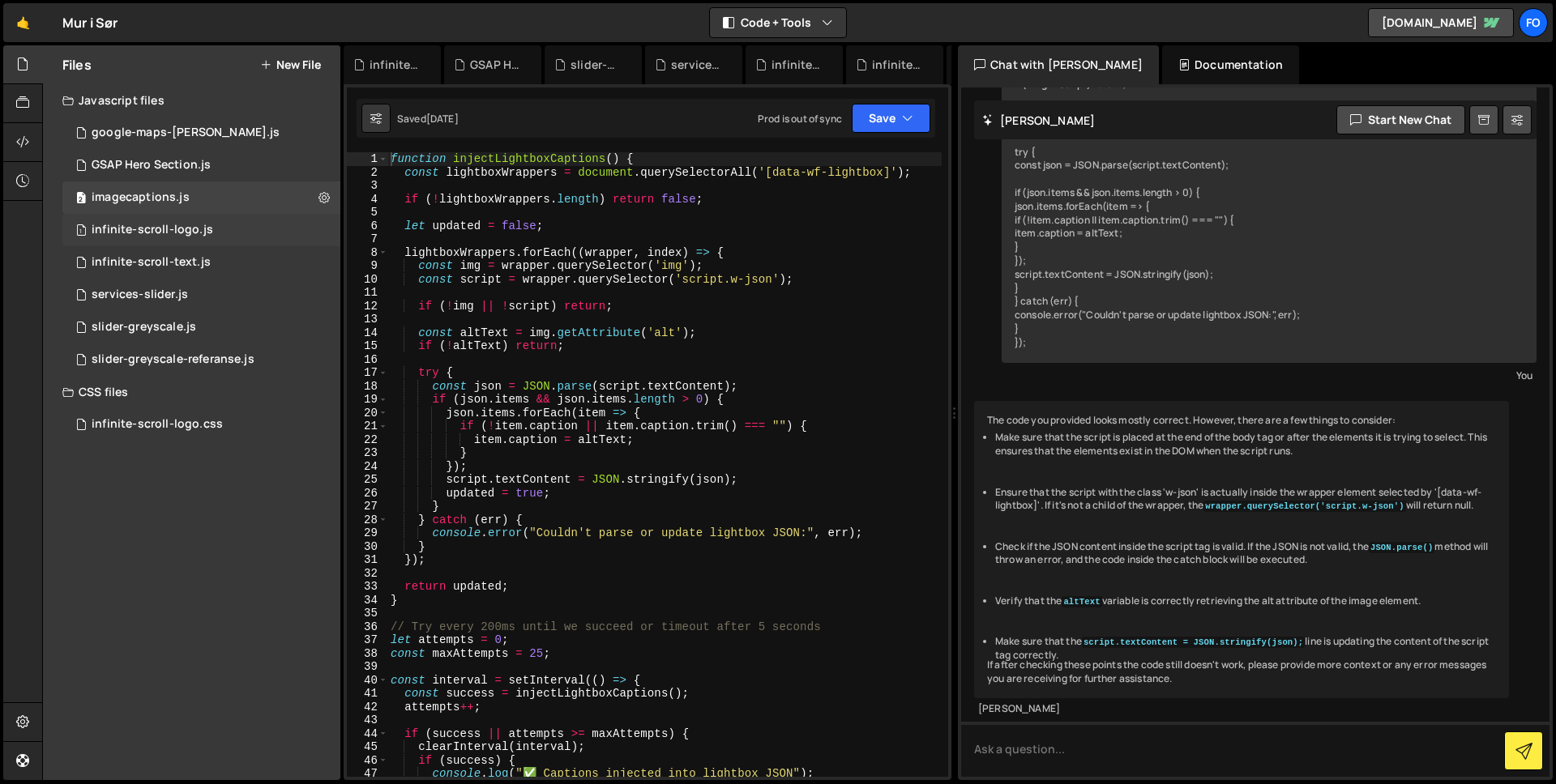
click at [172, 237] on div "infinite-scroll-logo.js" at bounding box center [152, 230] width 122 height 15
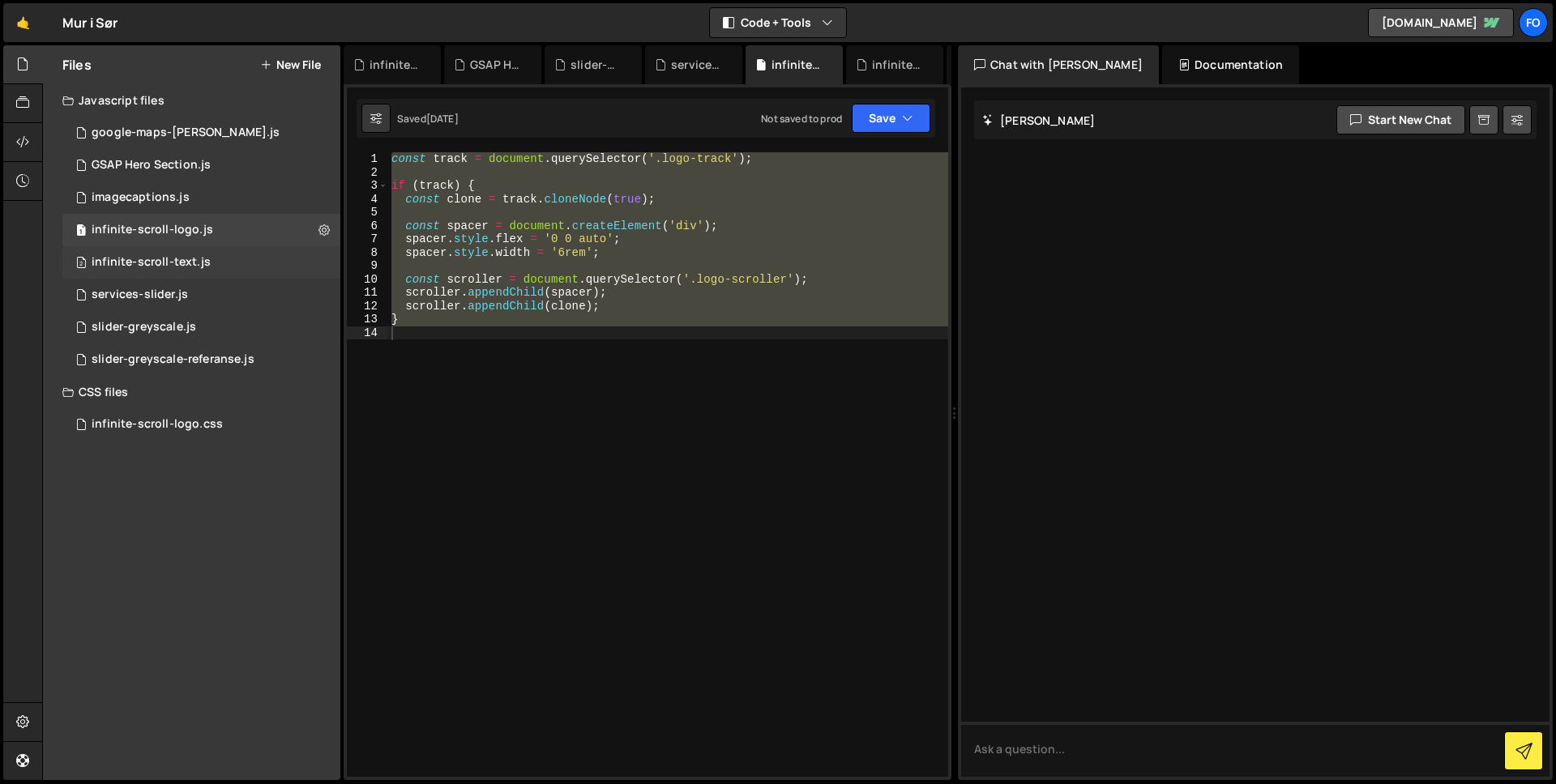
scroll to position [0, 0]
click at [169, 260] on div "infinite-scroll-text.js" at bounding box center [151, 263] width 119 height 15
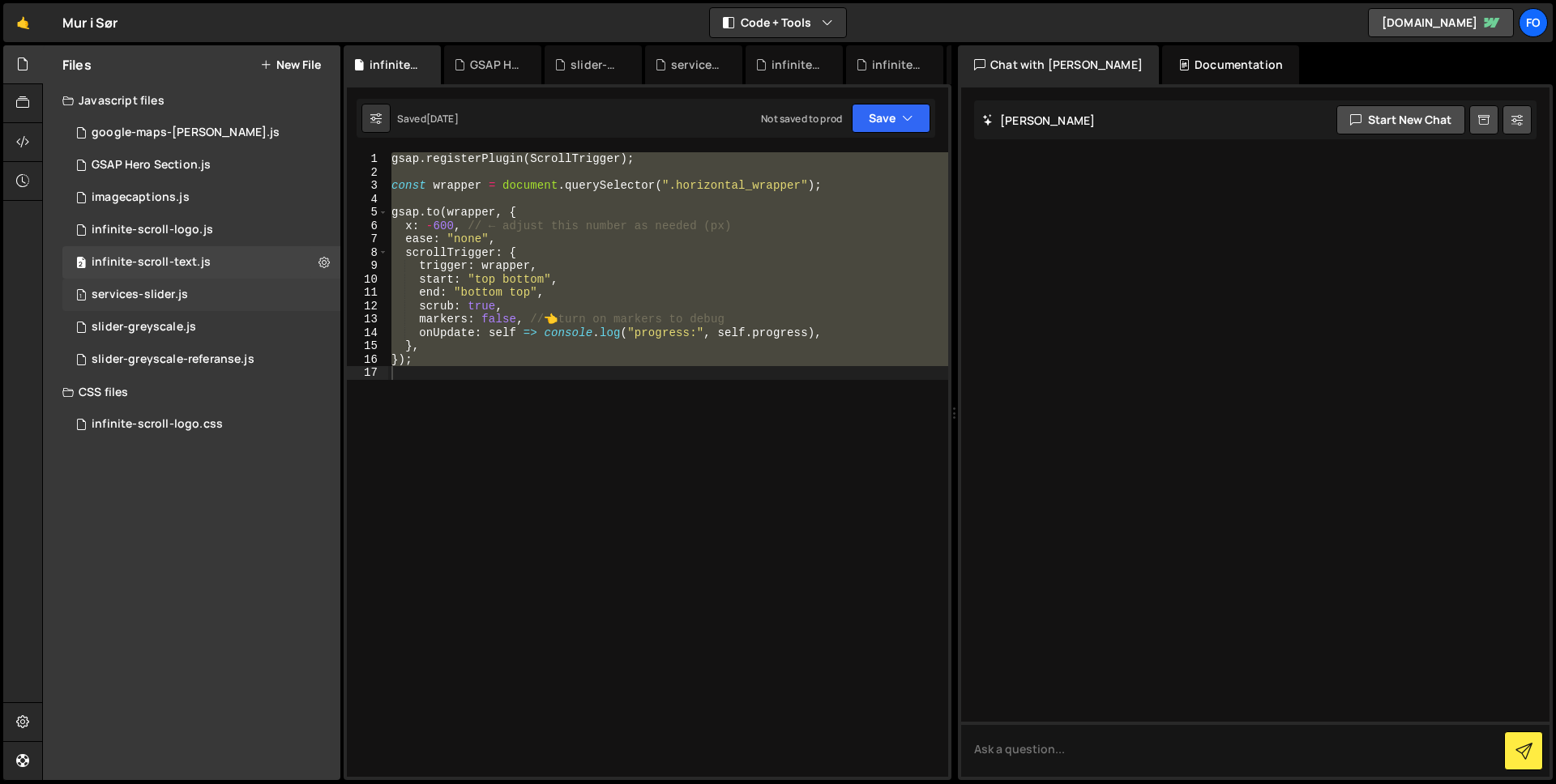
click at [174, 295] on div "services-slider.js" at bounding box center [139, 294] width 96 height 15
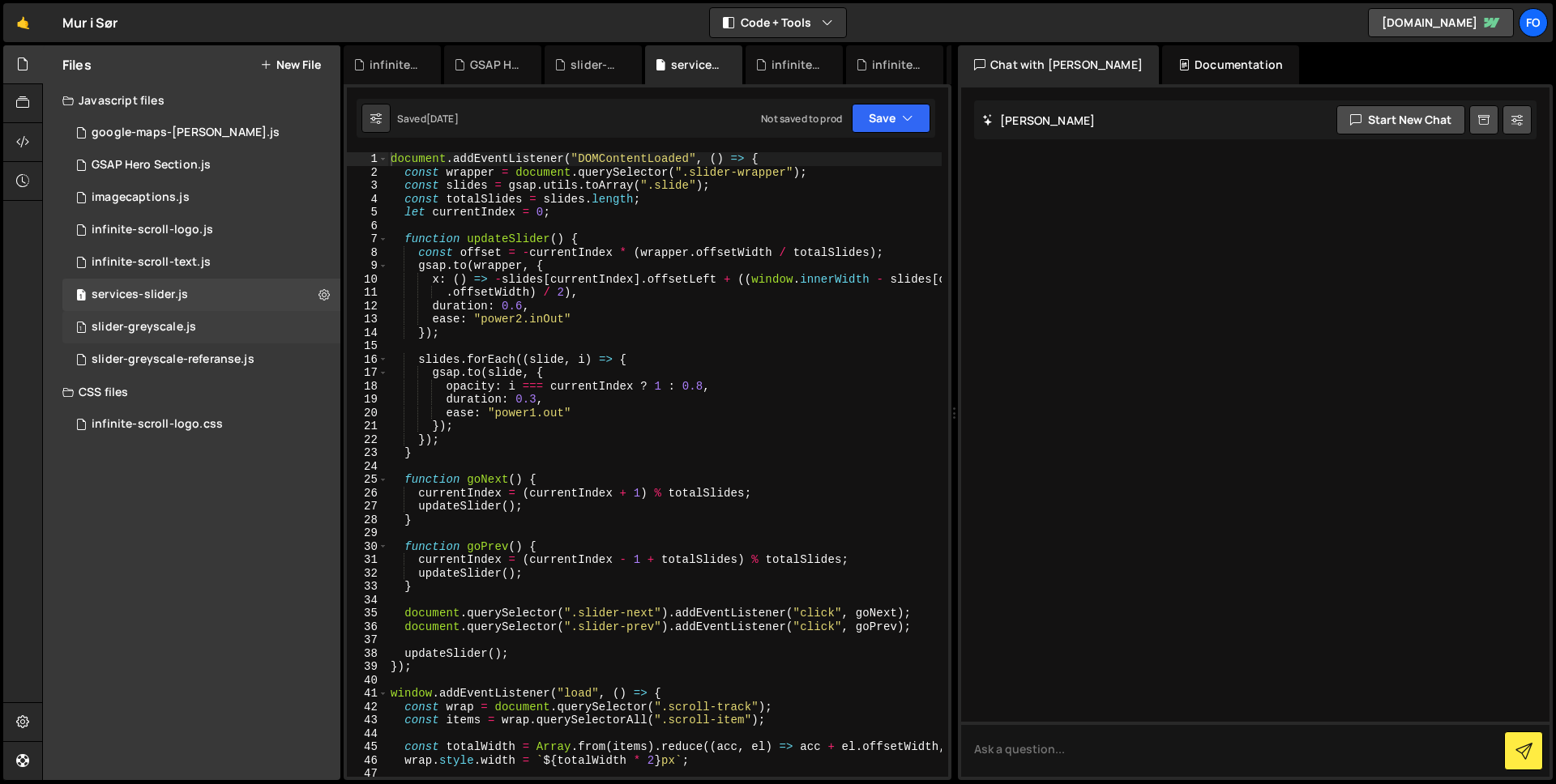
click at [172, 324] on div "slider-greyscale.js" at bounding box center [144, 327] width 105 height 15
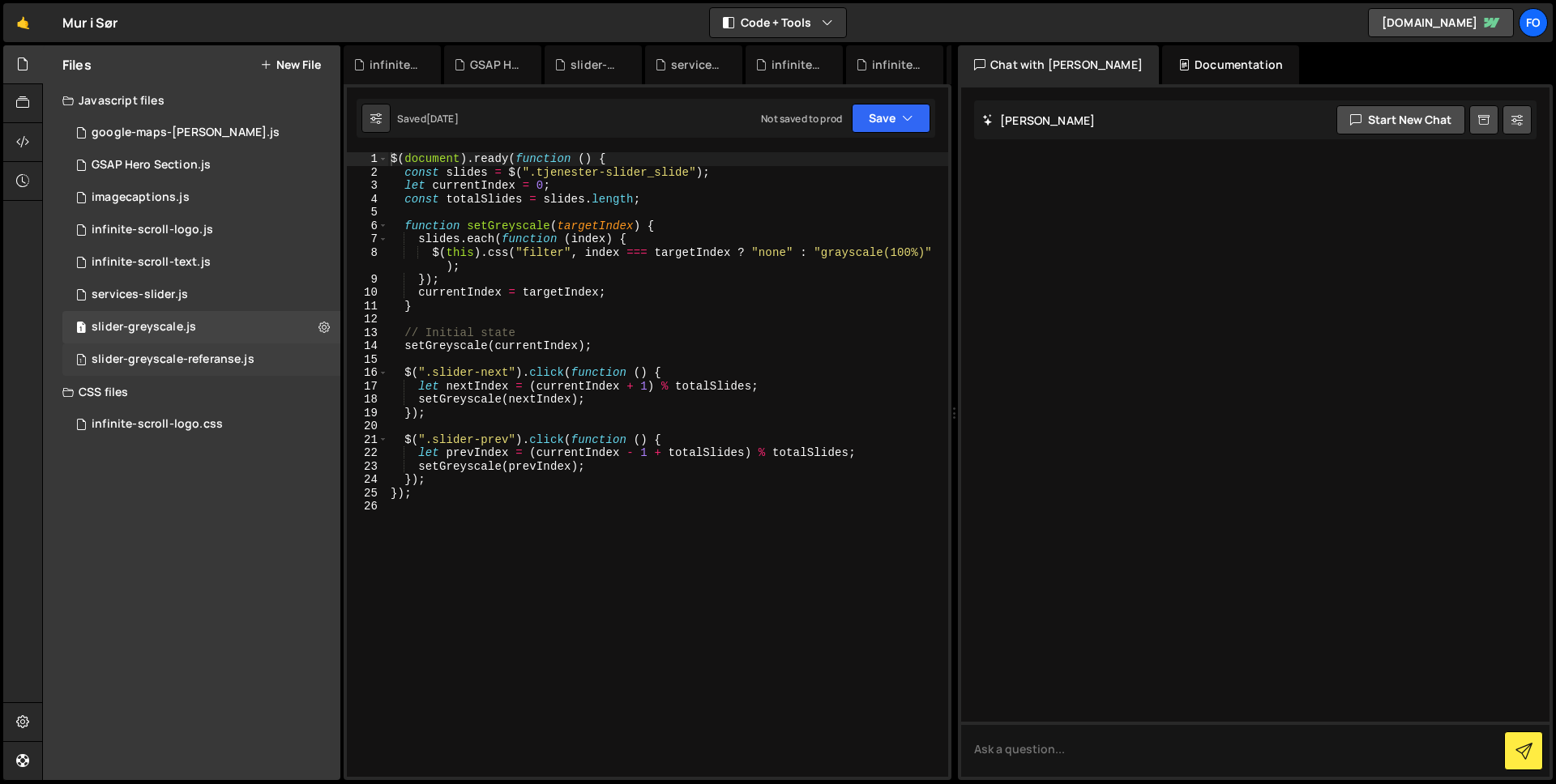
click at [172, 350] on div "1 slider-greyscale-referanse.js 0" at bounding box center [204, 359] width 284 height 33
click at [182, 422] on div "infinite-scroll-logo.css" at bounding box center [157, 425] width 131 height 15
